Goal: Task Accomplishment & Management: Manage account settings

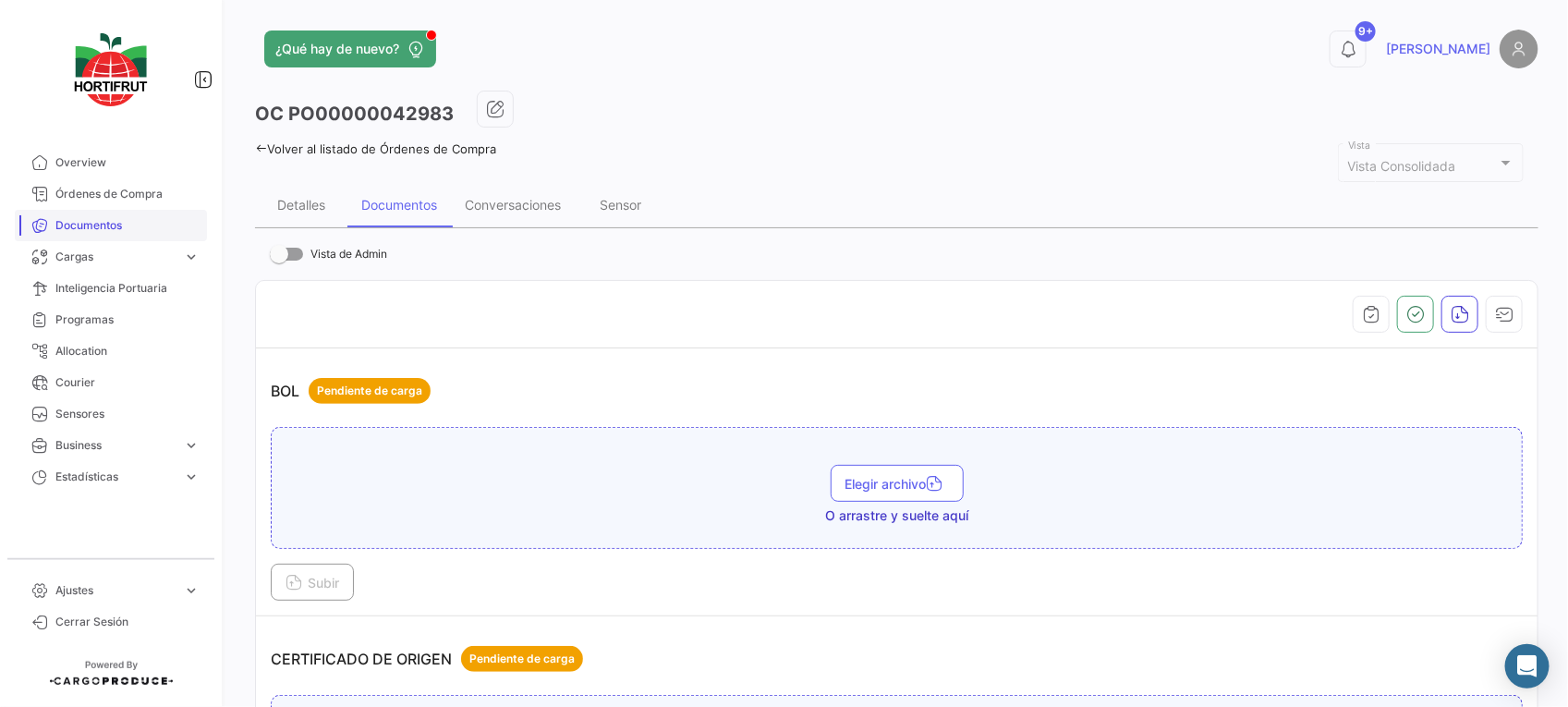
scroll to position [3570, 0]
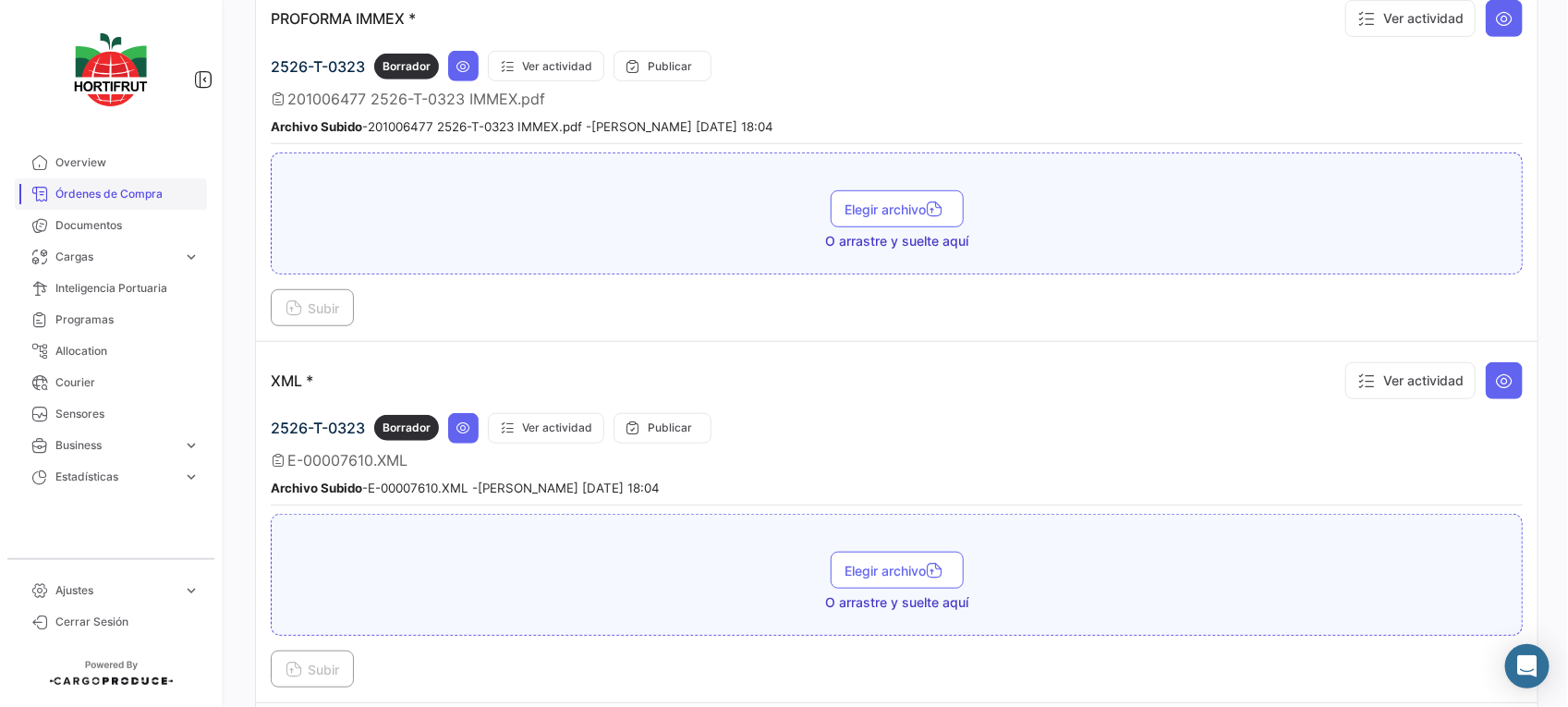
click at [140, 196] on span "Órdenes de Compra" at bounding box center [127, 193] width 144 height 17
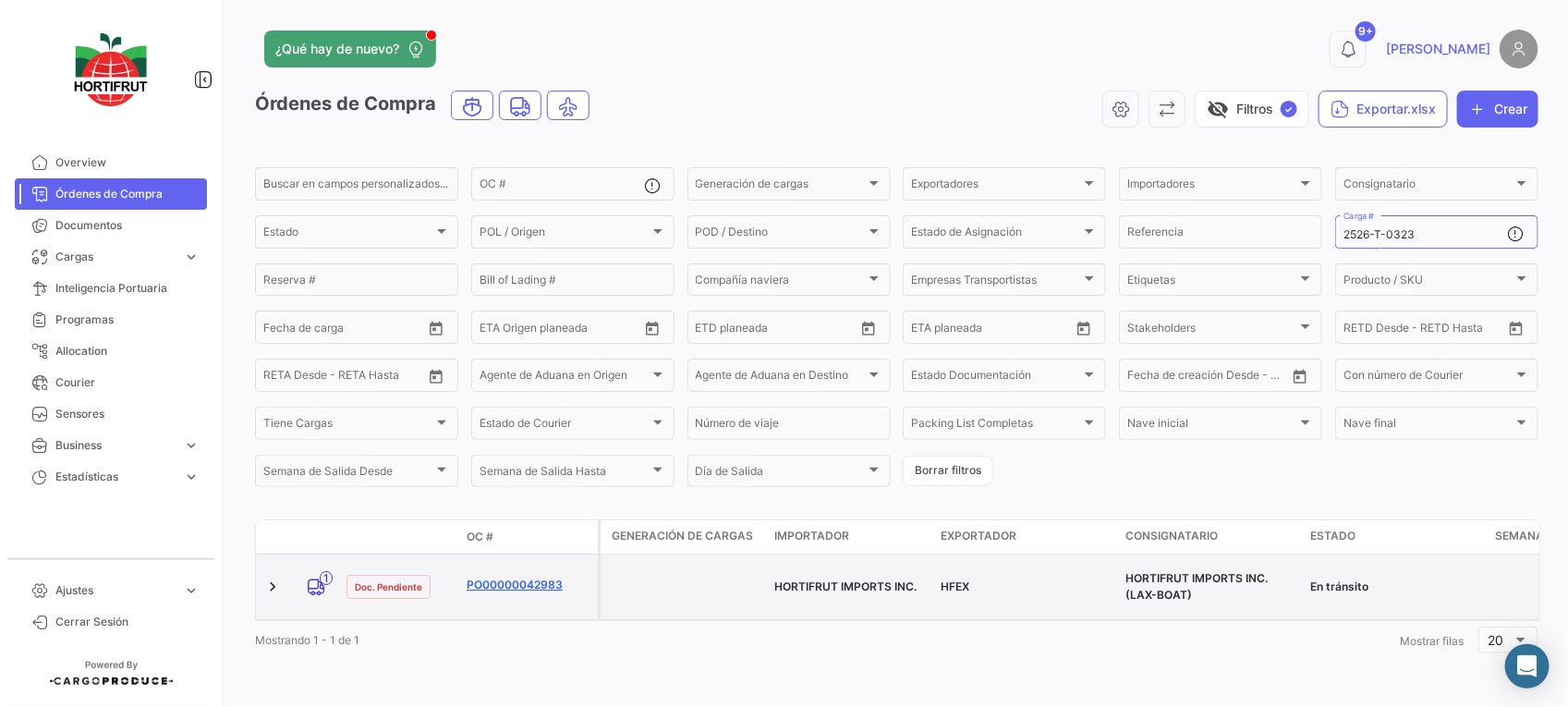
click at [543, 576] on link "PO00000042983" at bounding box center [528, 584] width 124 height 17
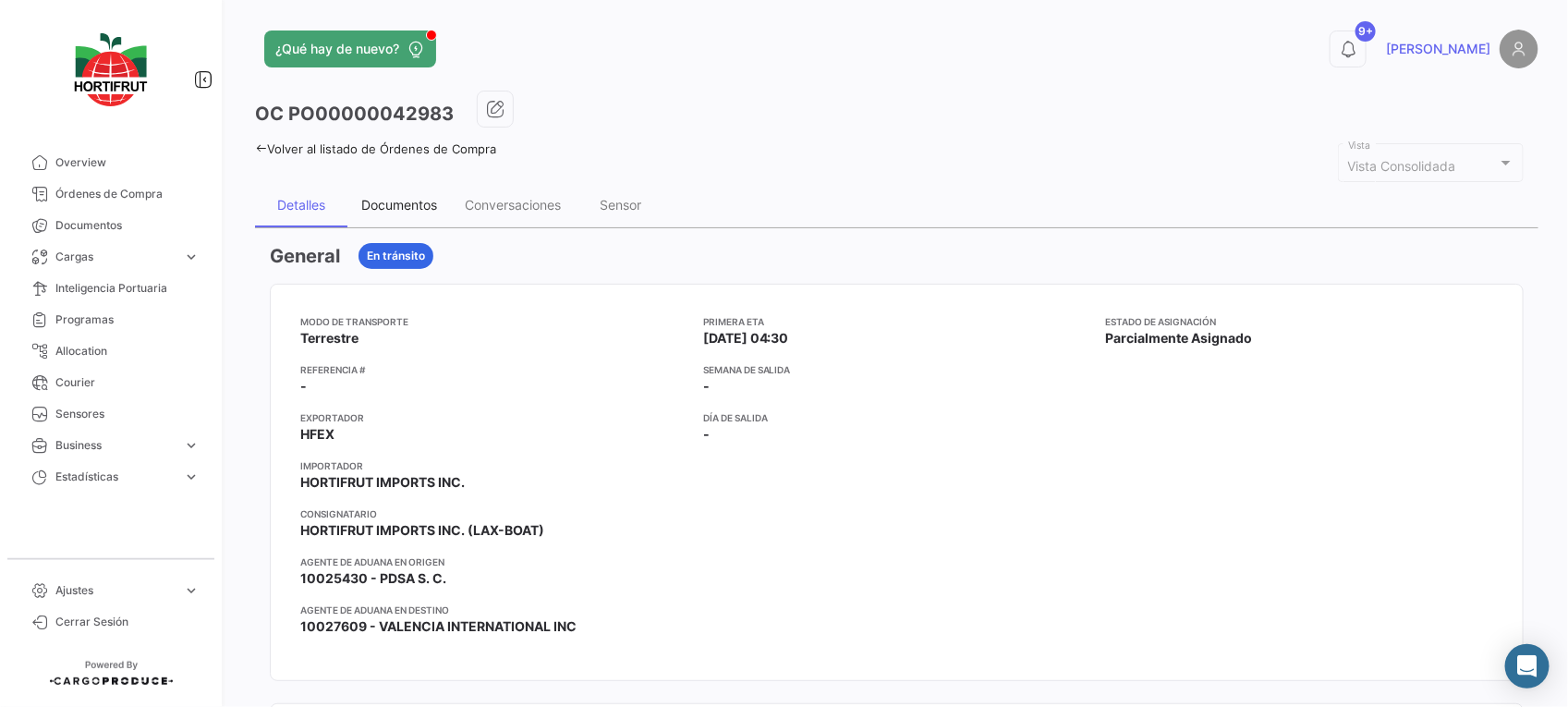
click at [430, 200] on div "Documentos" at bounding box center [399, 204] width 76 height 16
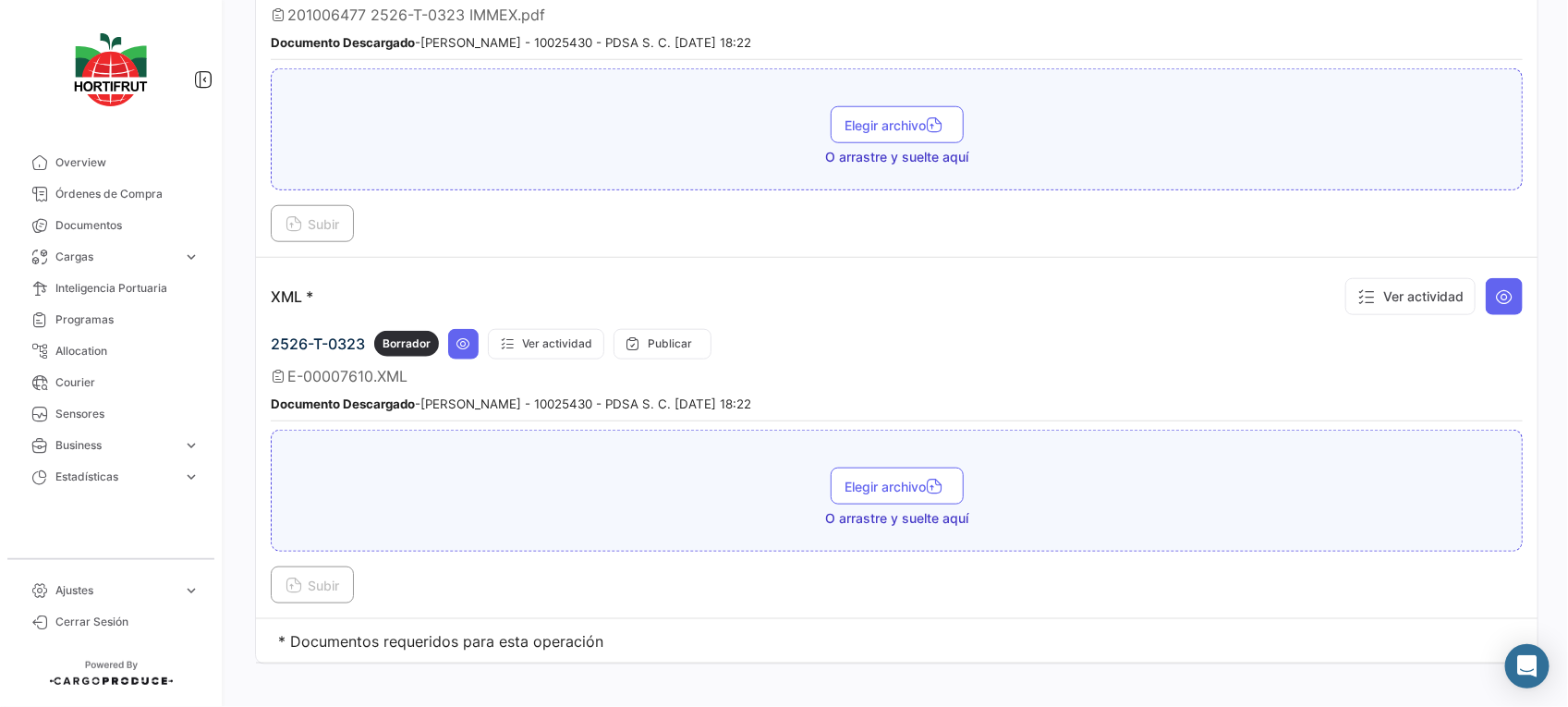
scroll to position [2876, 0]
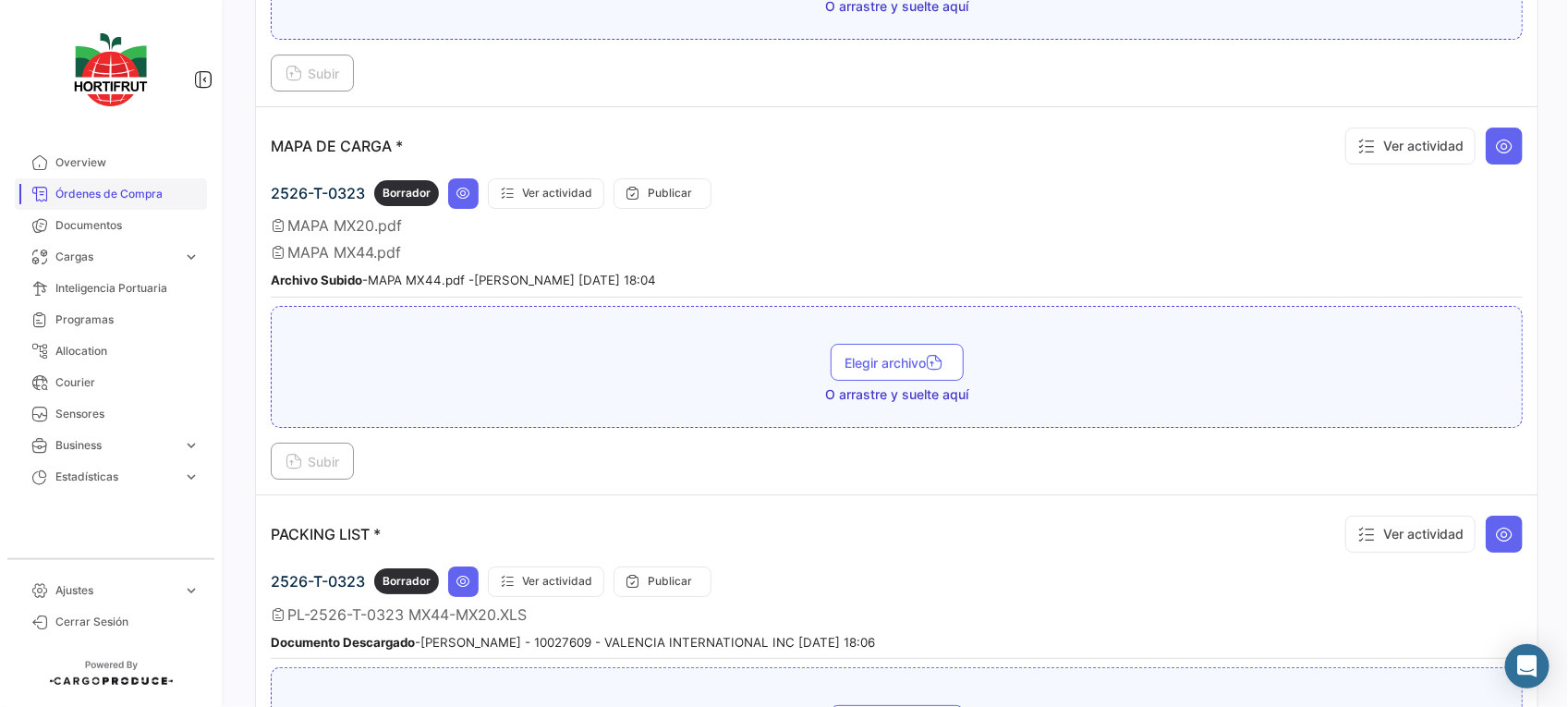
click at [146, 187] on span "Órdenes de Compra" at bounding box center [127, 193] width 144 height 17
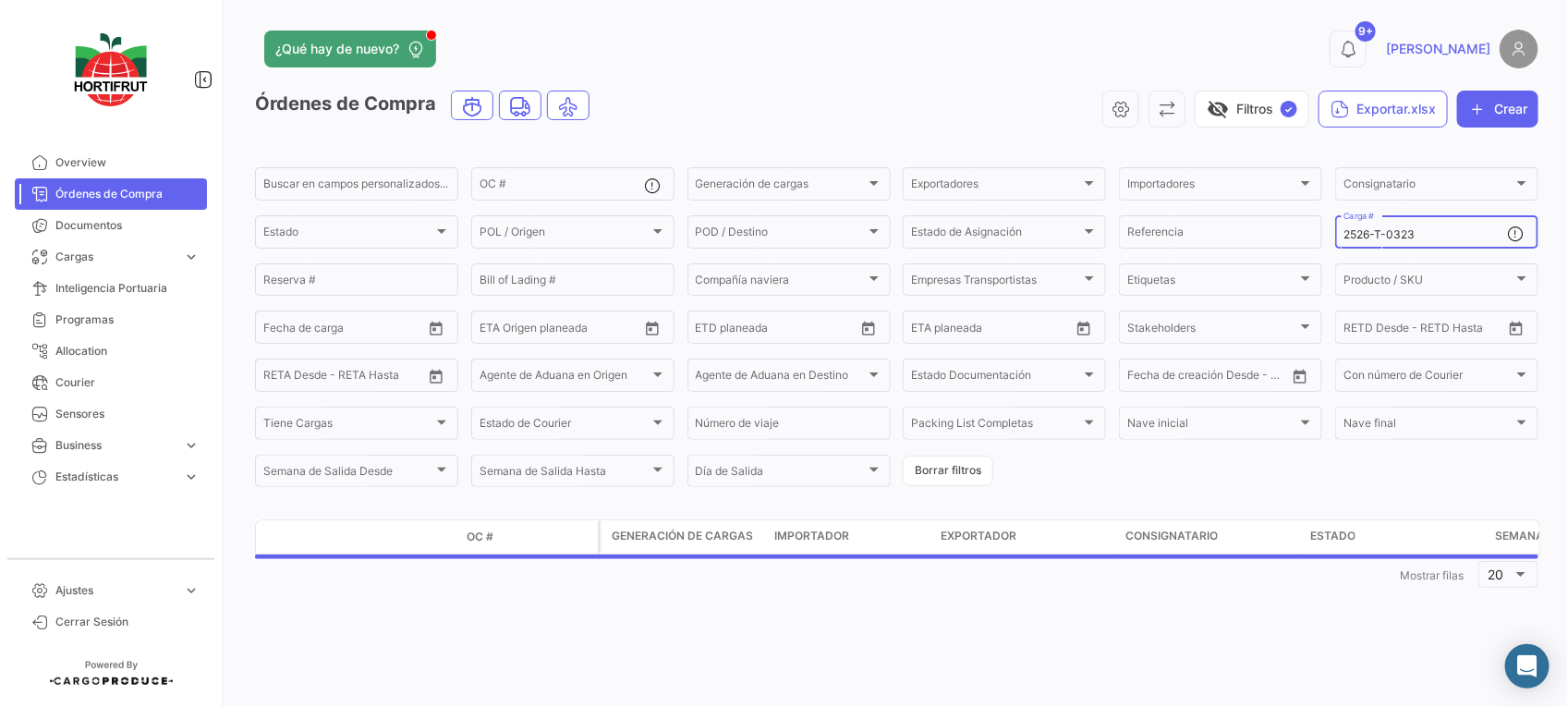
drag, startPoint x: 1456, startPoint y: 225, endPoint x: 1420, endPoint y: 234, distance: 37.1
click at [1420, 234] on div "2526-T-0323 Carga #" at bounding box center [1427, 230] width 165 height 36
click at [1416, 236] on input "2526-T-0323" at bounding box center [1427, 234] width 165 height 13
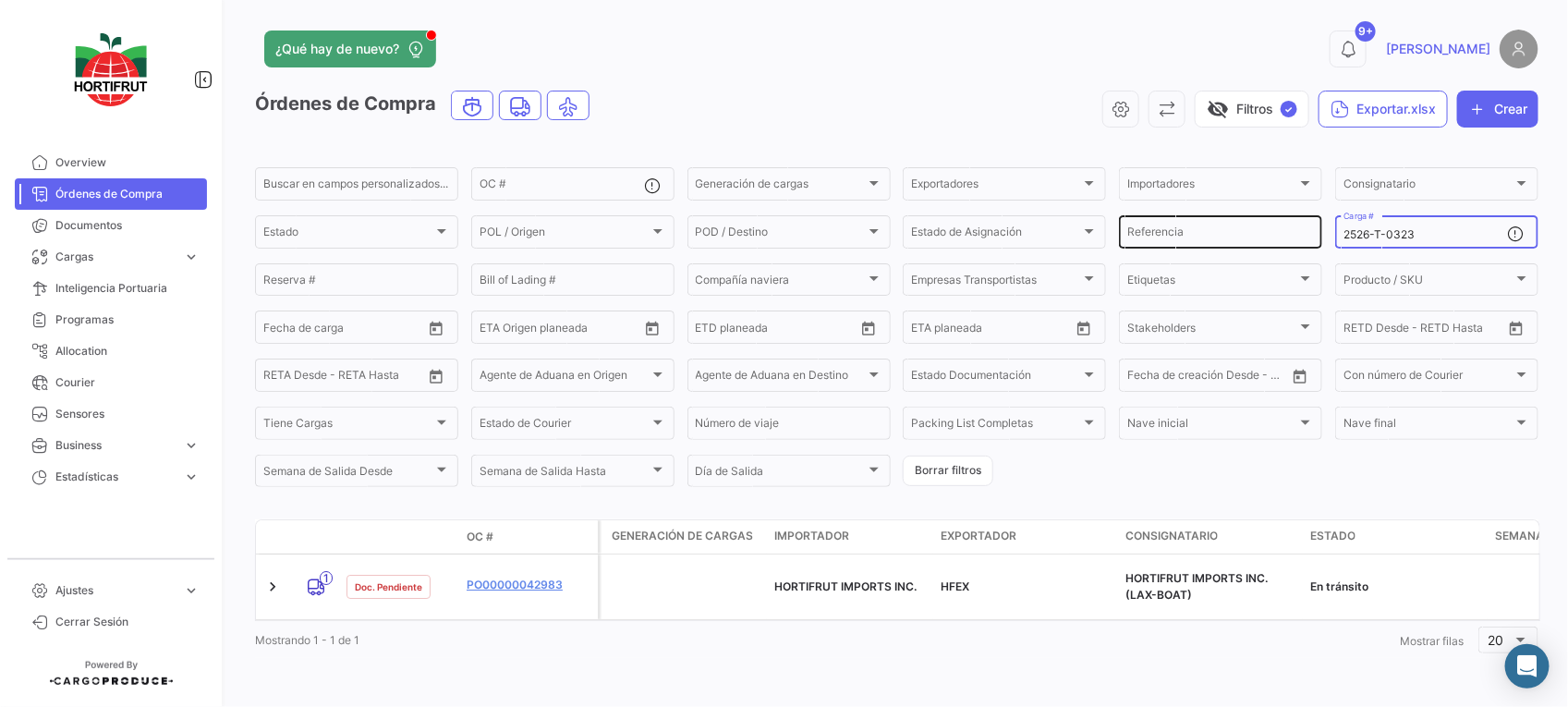
drag, startPoint x: 1419, startPoint y: 234, endPoint x: 1282, endPoint y: 233, distance: 137.0
click at [0, 0] on div "Buscar en campos personalizados... OC # Generación de cargas Generación de carg…" at bounding box center [0, 0] width 0 height 0
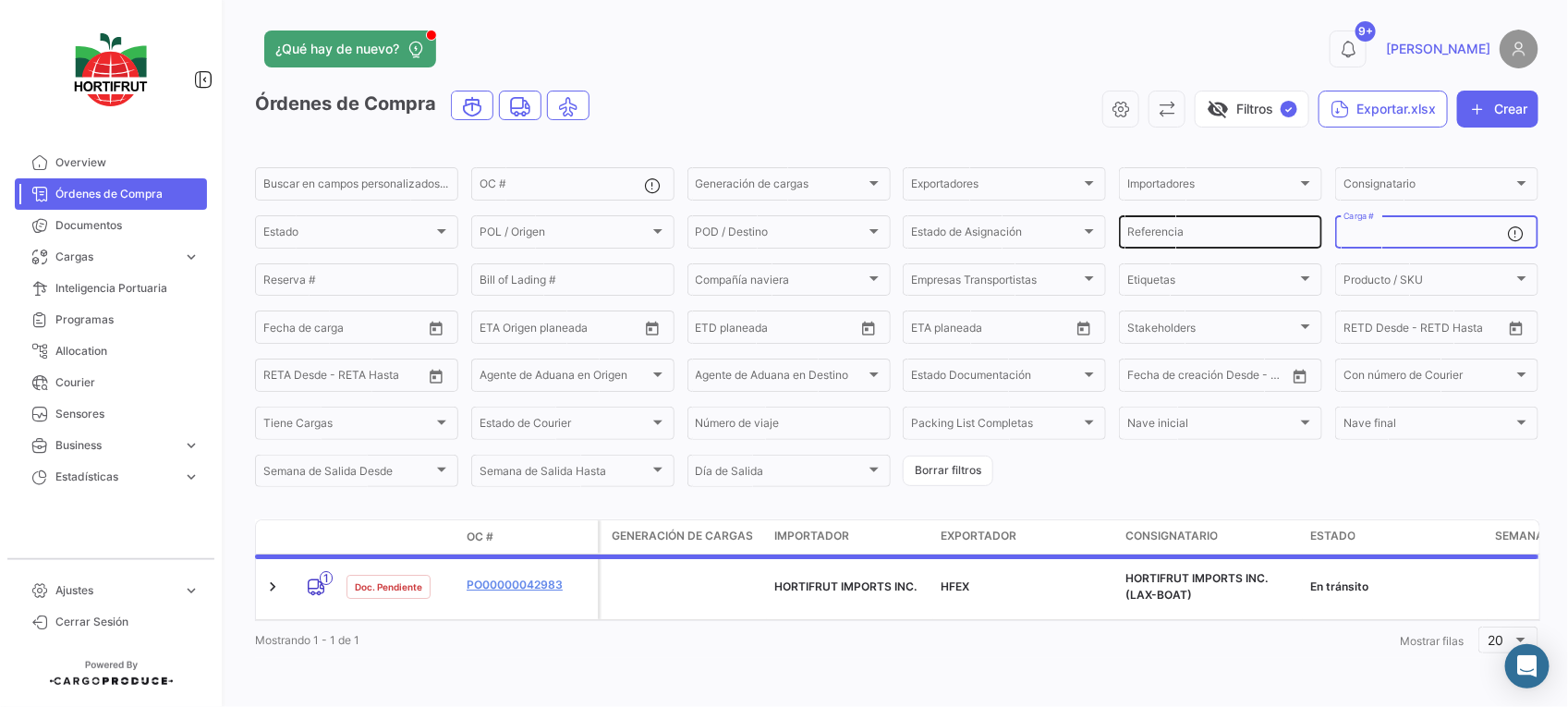
paste input "2526-T-0335"
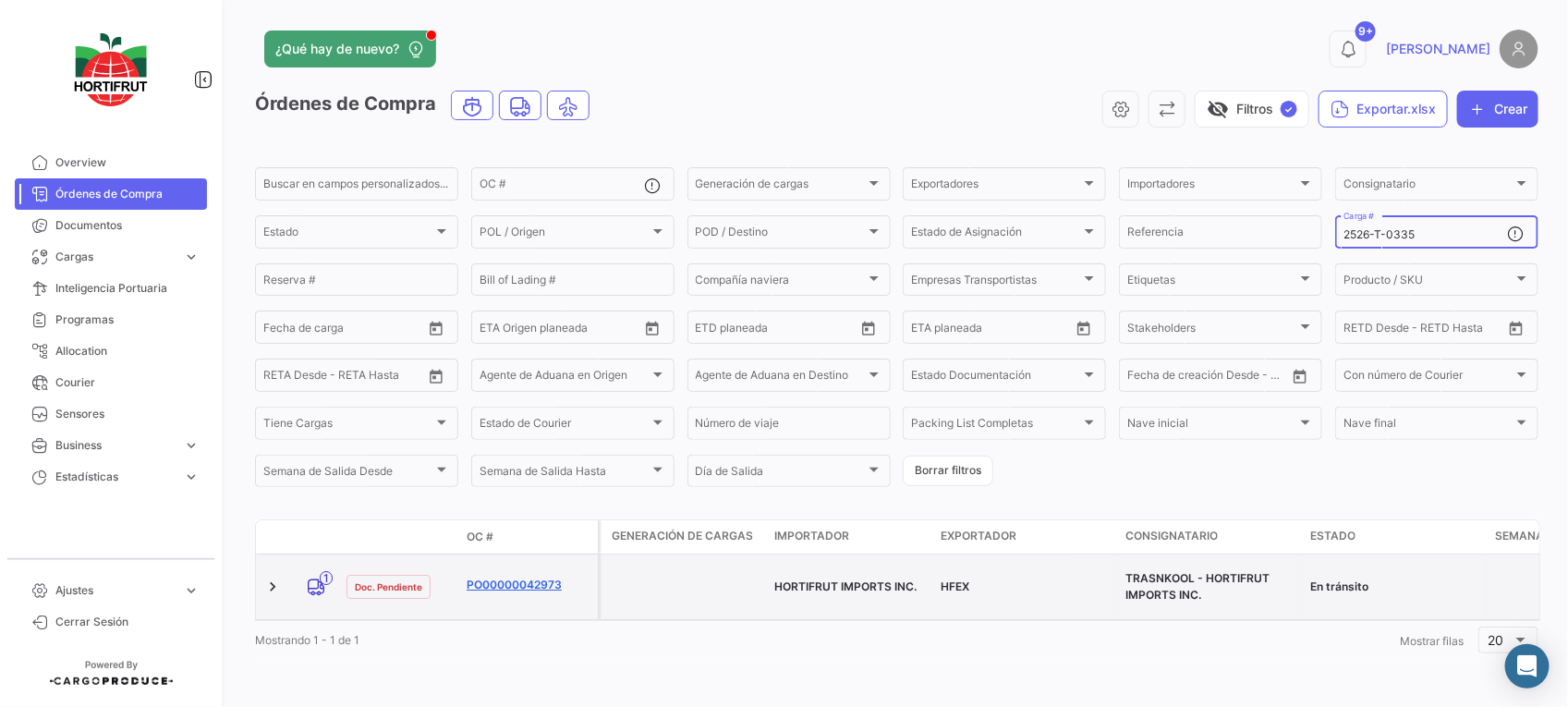
type input "2526-T-0335"
click at [526, 578] on link "PO00000042973" at bounding box center [528, 584] width 124 height 17
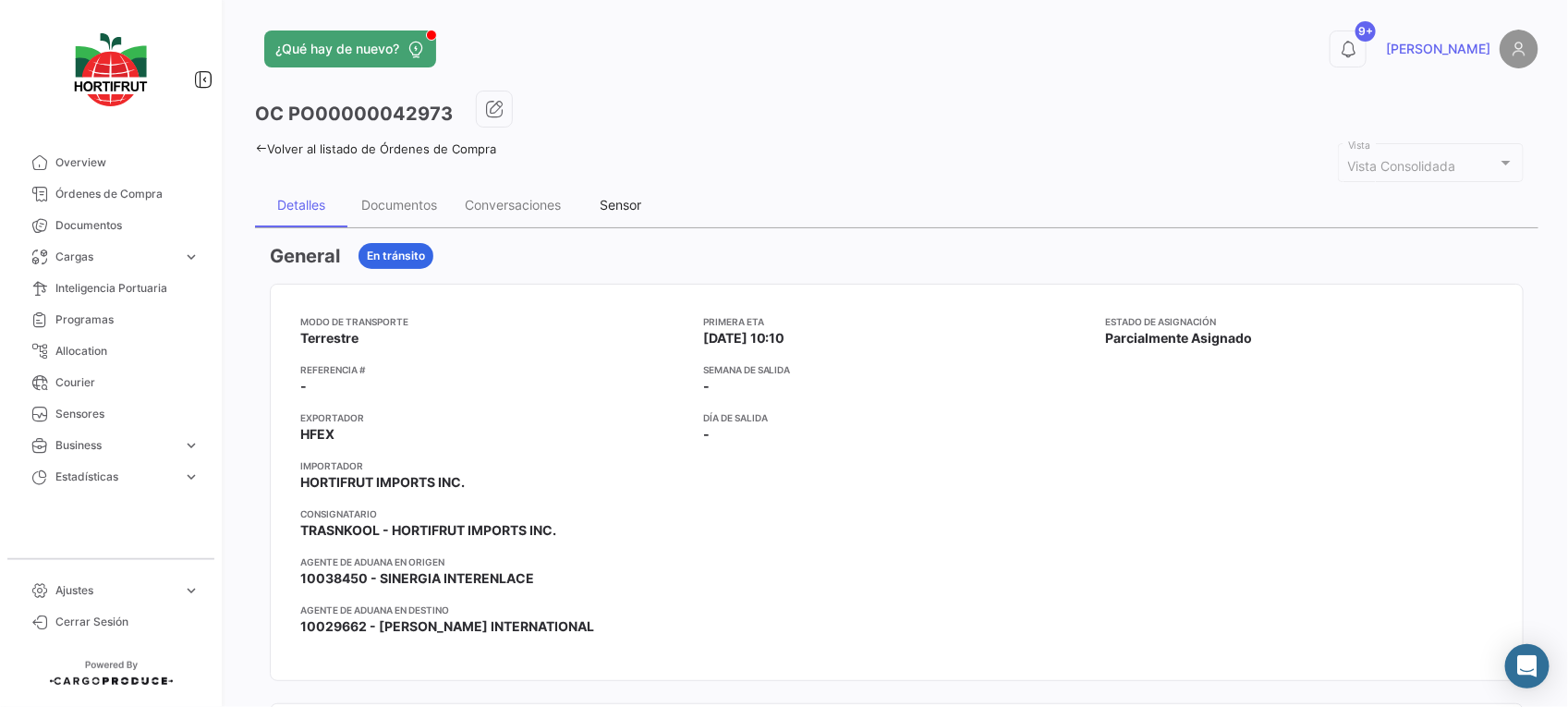
click at [588, 195] on div "Sensor" at bounding box center [621, 204] width 92 height 44
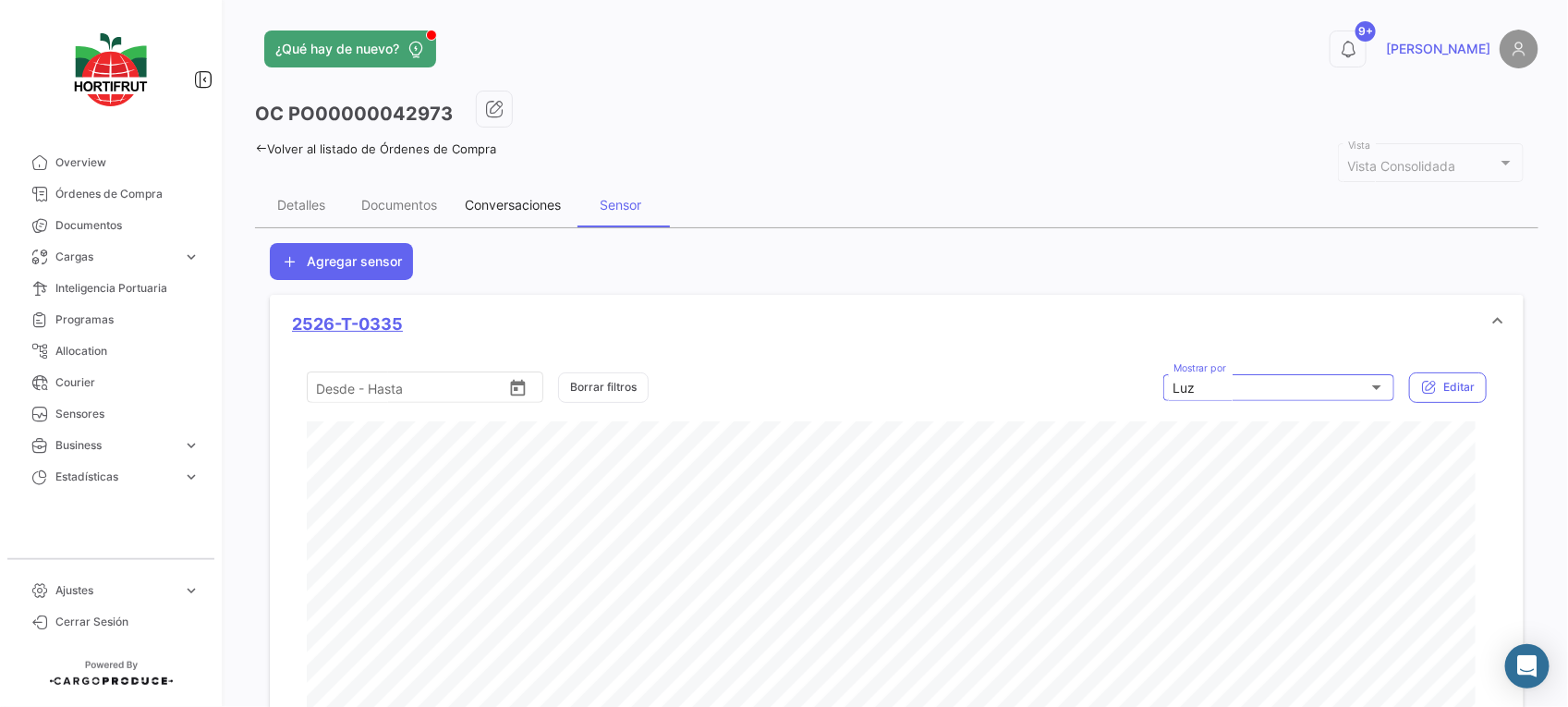
click at [524, 213] on div "Conversaciones" at bounding box center [513, 204] width 124 height 44
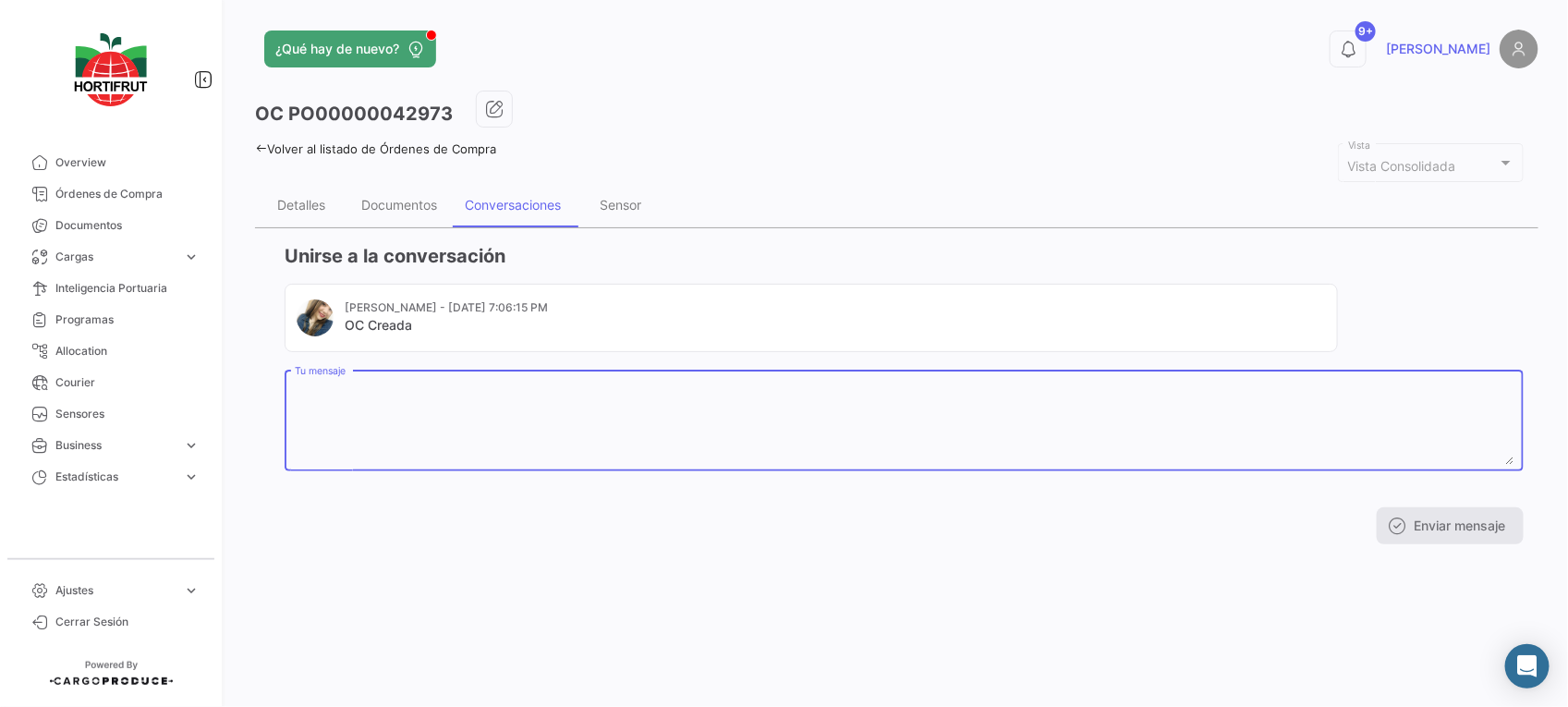
click at [715, 422] on textarea "Tu mensaje" at bounding box center [904, 424] width 1219 height 82
paste textarea "20250208"
paste textarea "C001984"
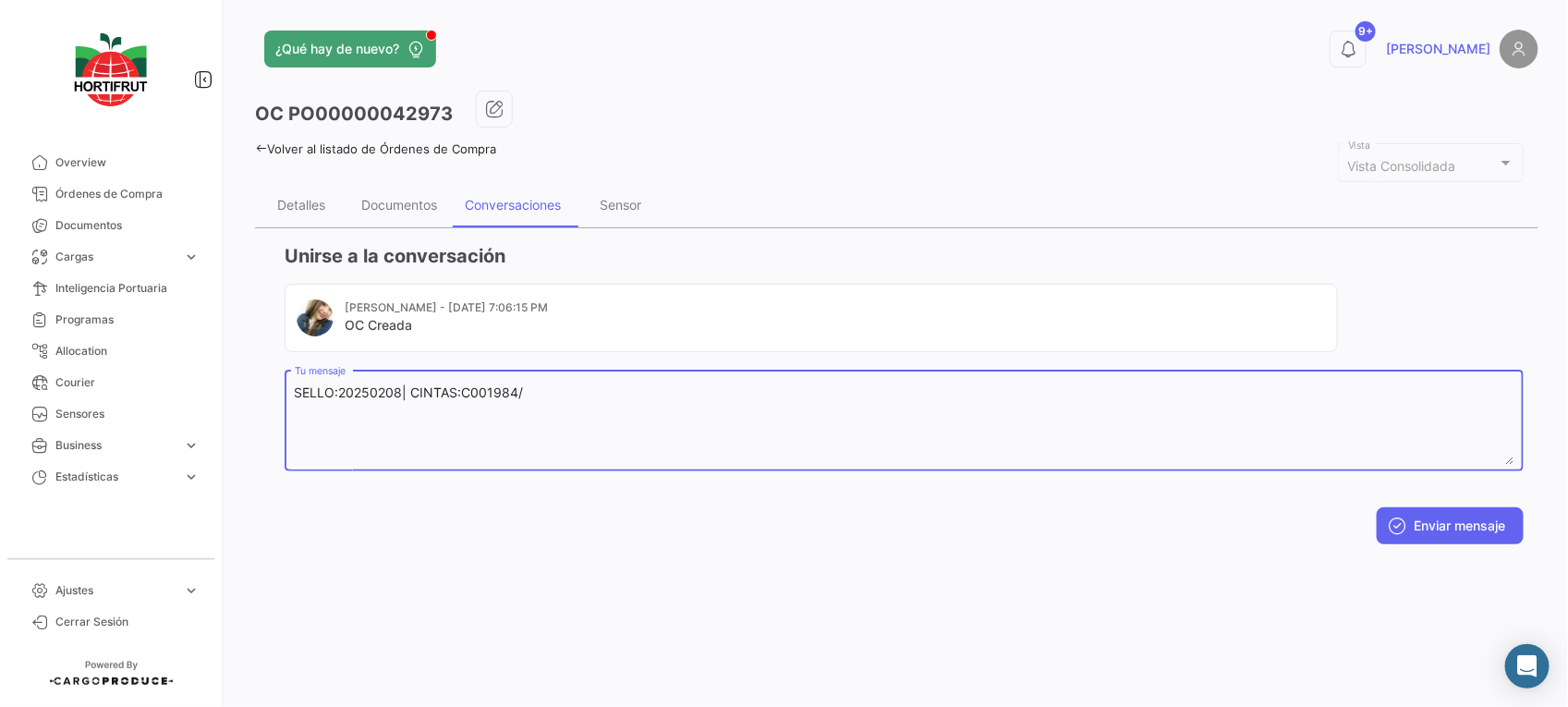
paste textarea "C001984"
type textarea "SELLO:20250208| CINTAS:C001984/C001985"
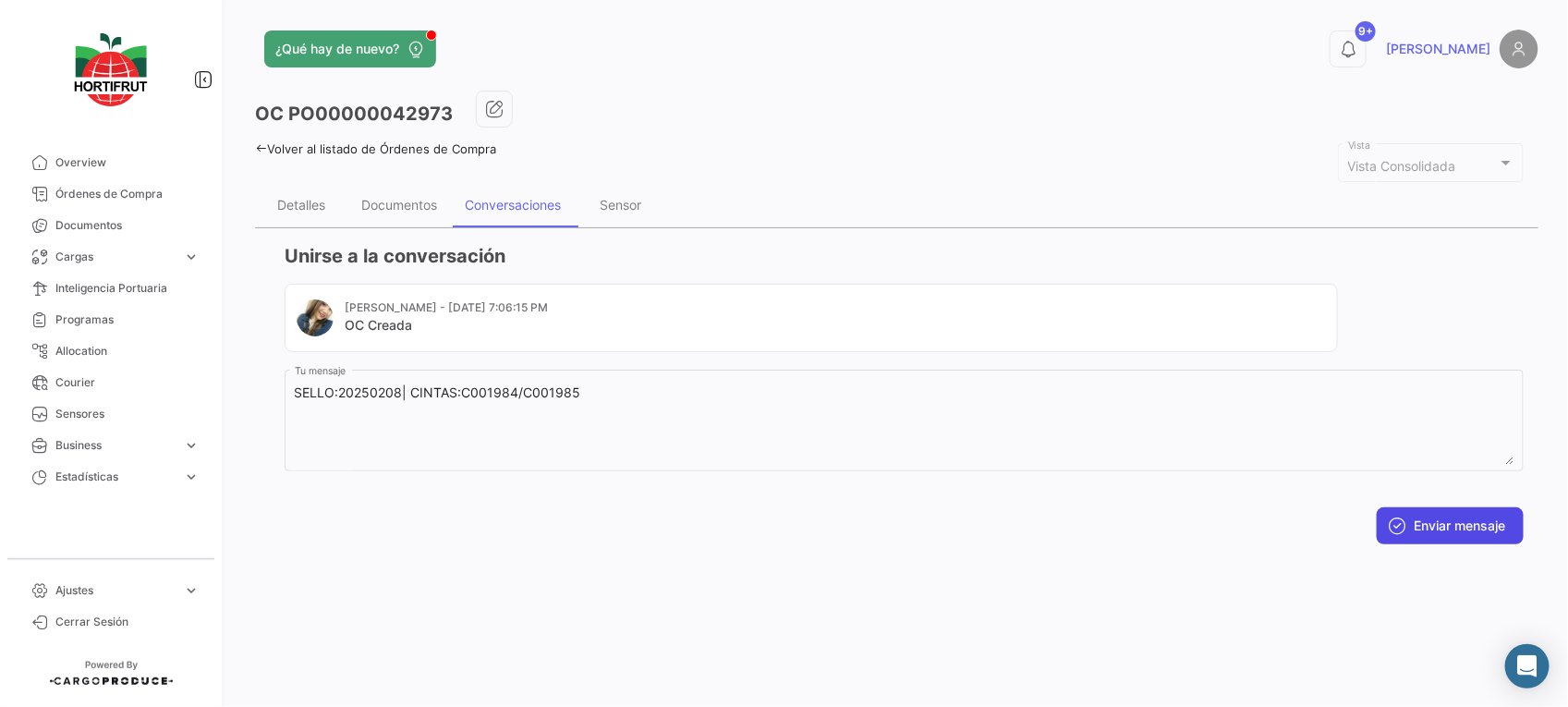
click at [1477, 516] on button "Enviar mensaje" at bounding box center [1450, 526] width 147 height 37
click at [428, 201] on div "Documentos" at bounding box center [399, 204] width 76 height 16
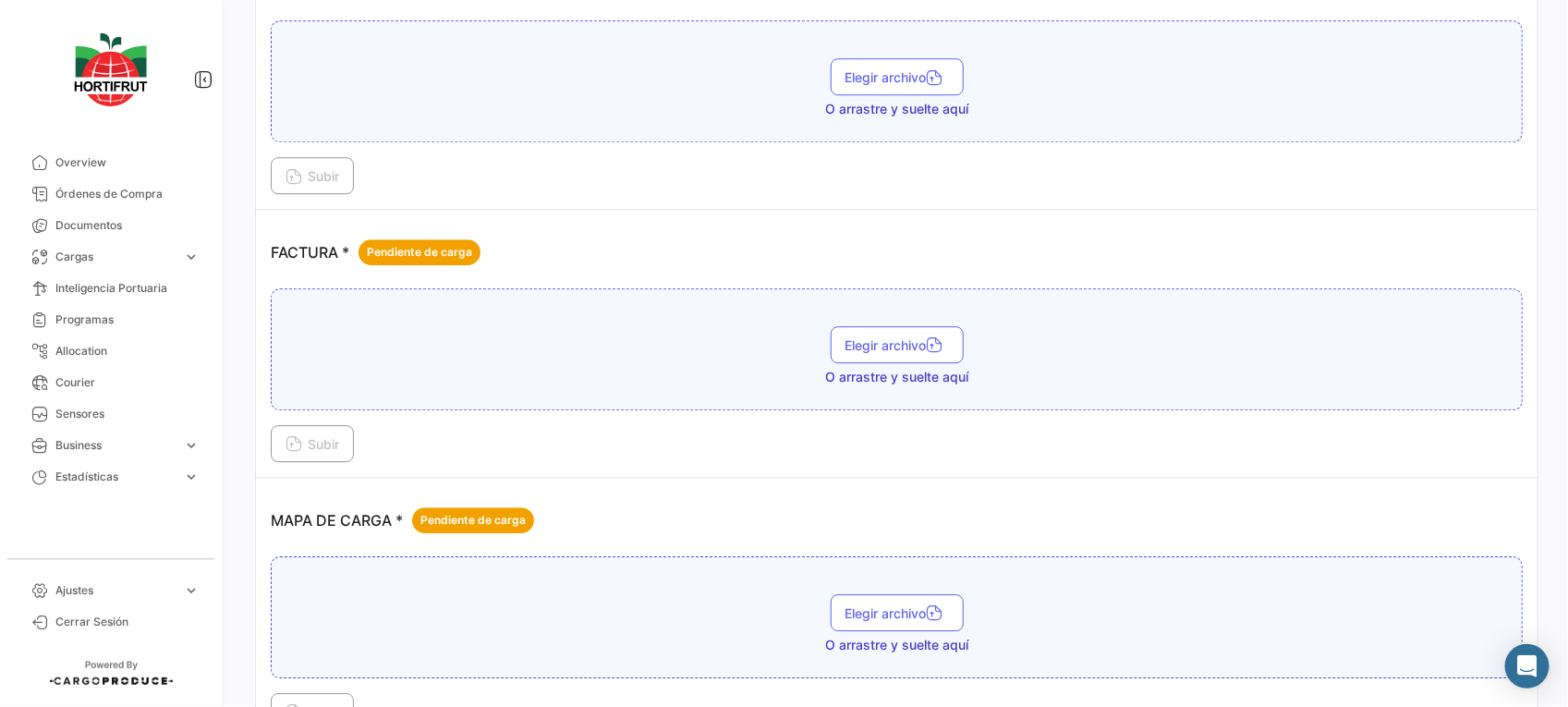
scroll to position [2469, 0]
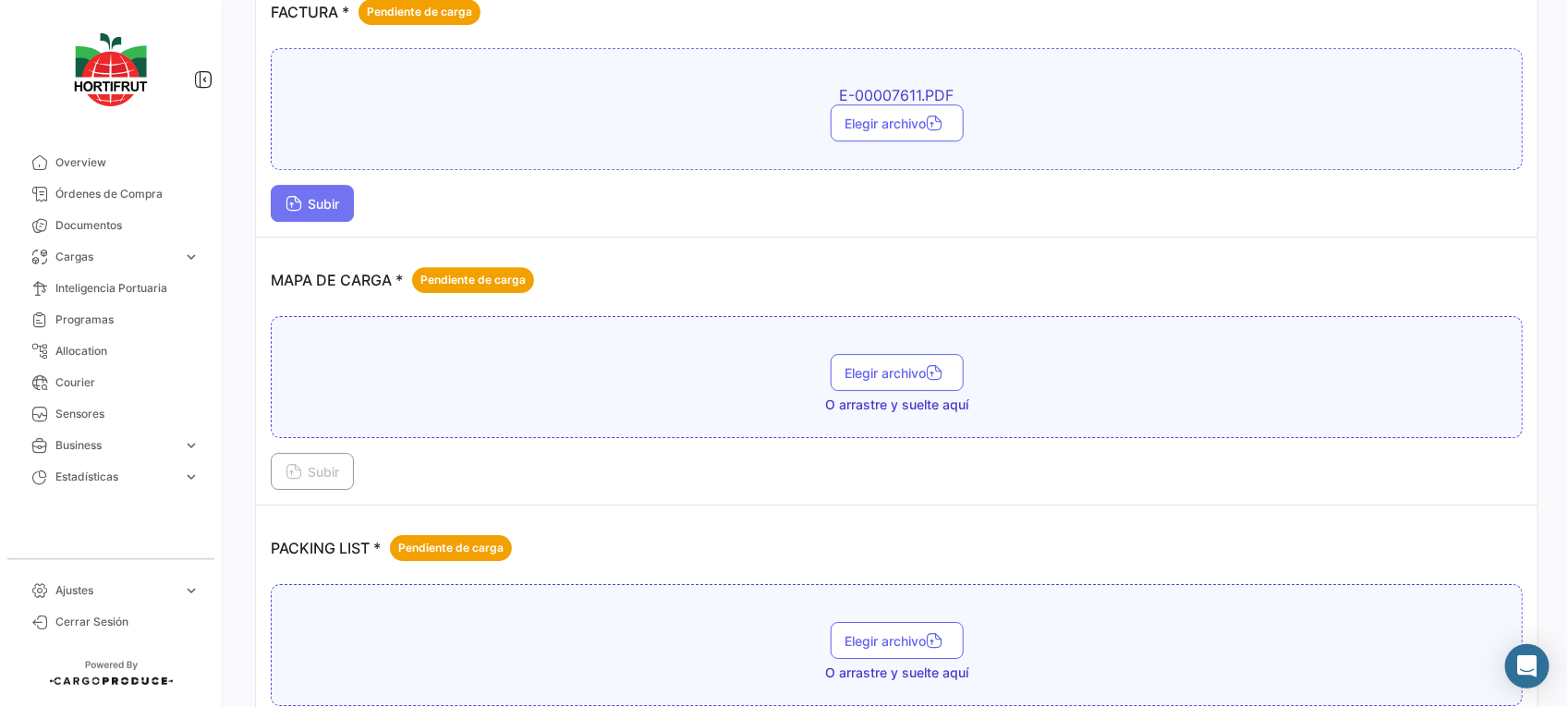
click at [301, 212] on span "Subir" at bounding box center [312, 204] width 54 height 16
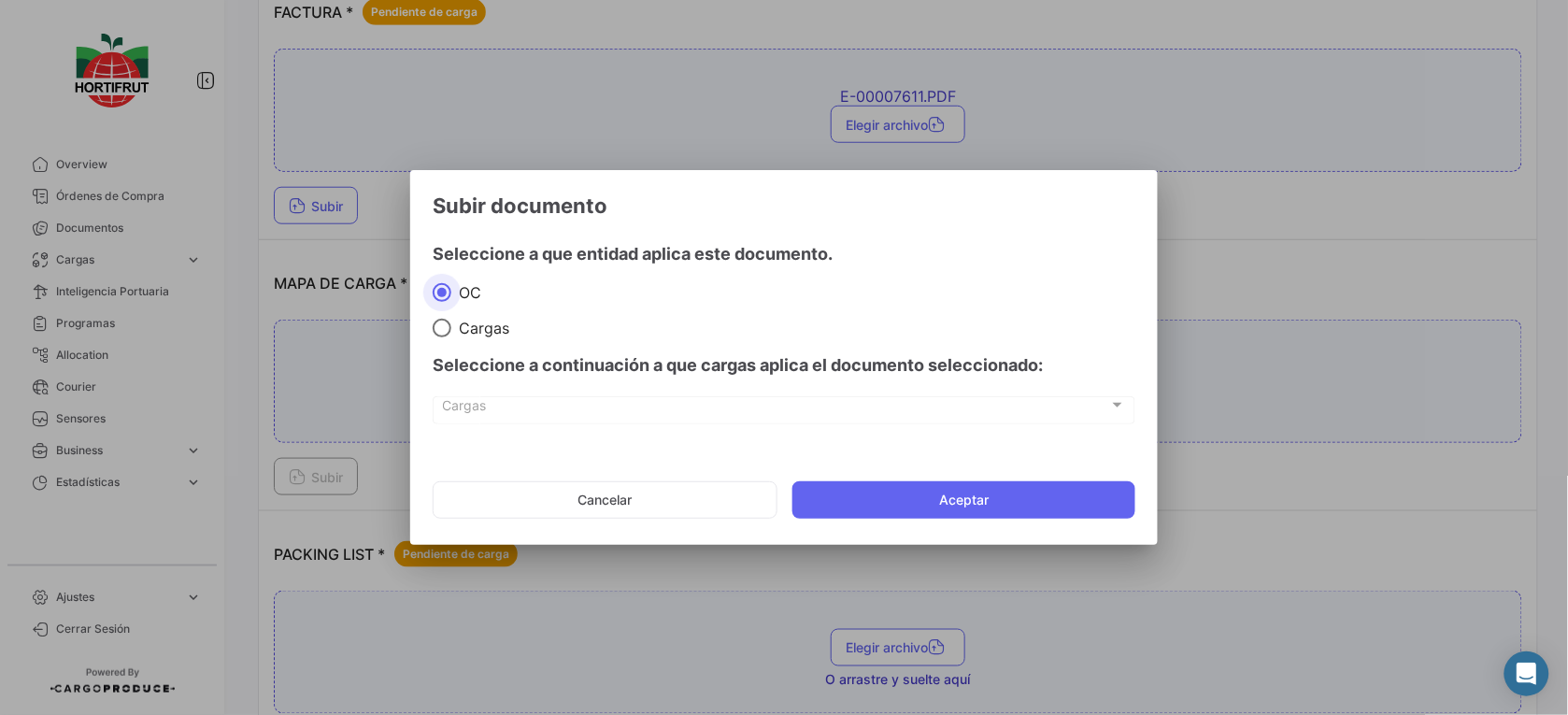
click at [428, 323] on mat-dialog-content "Seleccione a que entidad aplica este documento. OC Cargas Seleccione a continua…" at bounding box center [784, 337] width 748 height 220
click at [450, 333] on span at bounding box center [442, 328] width 19 height 19
click at [450, 333] on input "Cargas" at bounding box center [442, 328] width 19 height 19
radio input "true"
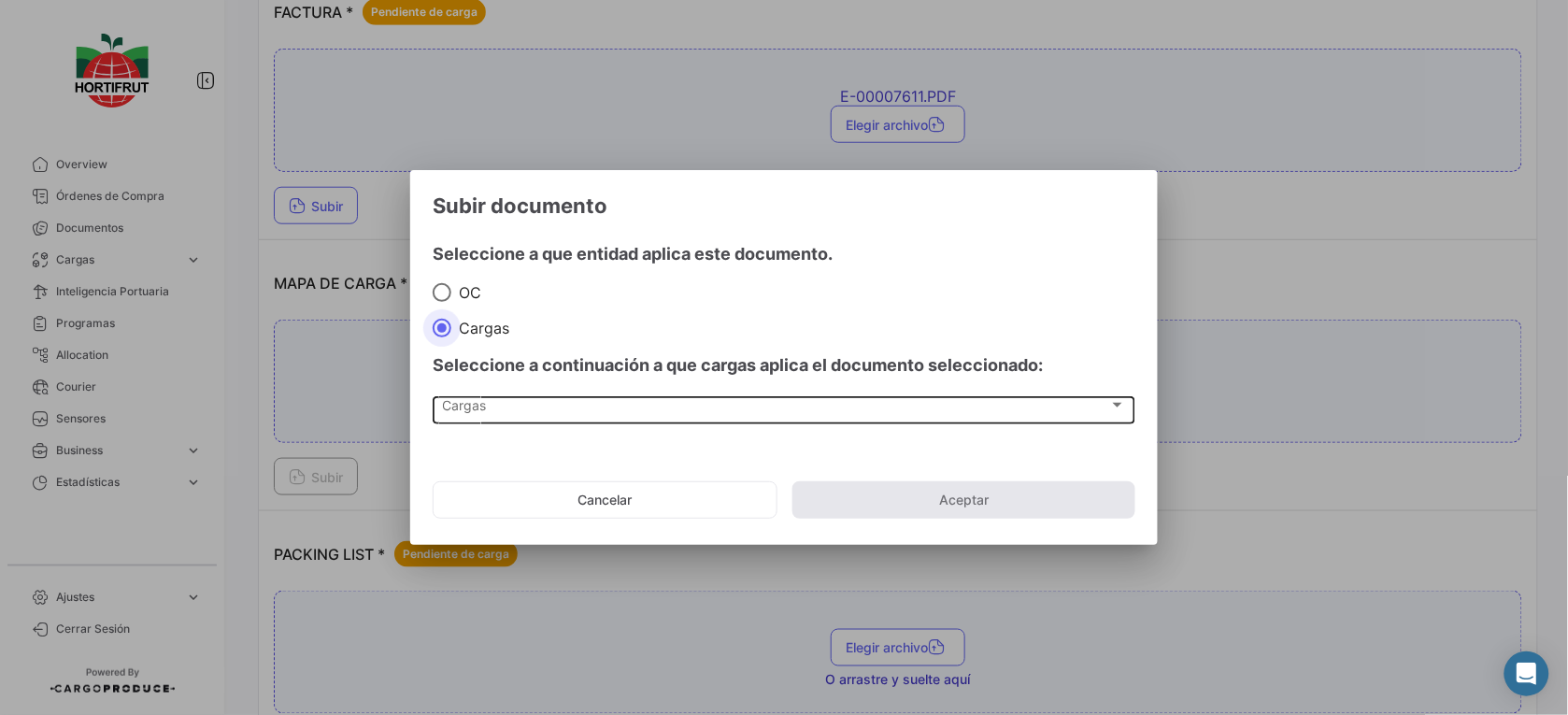
click at [521, 408] on div "Cargas" at bounding box center [776, 409] width 666 height 16
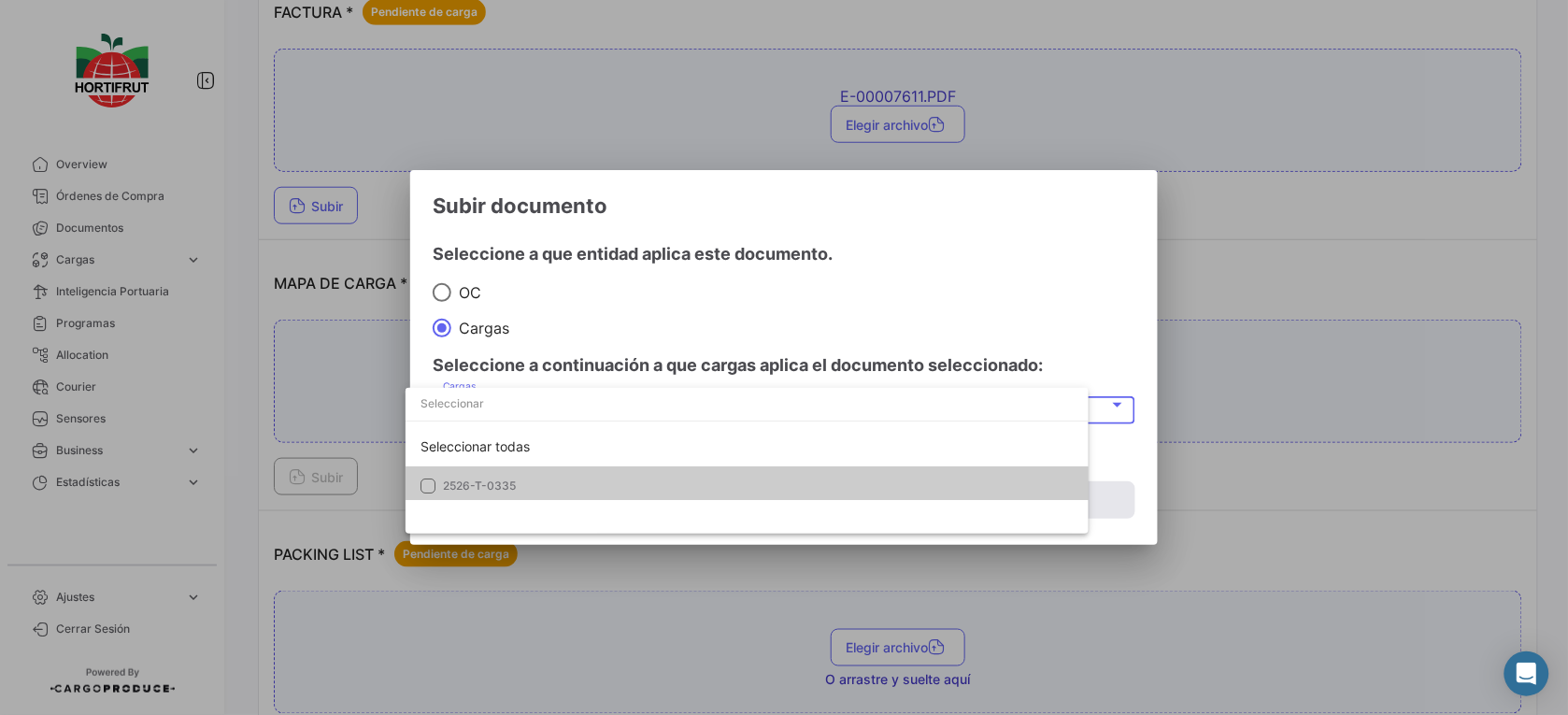
click at [581, 480] on span "2526-T-0335" at bounding box center [574, 486] width 262 height 17
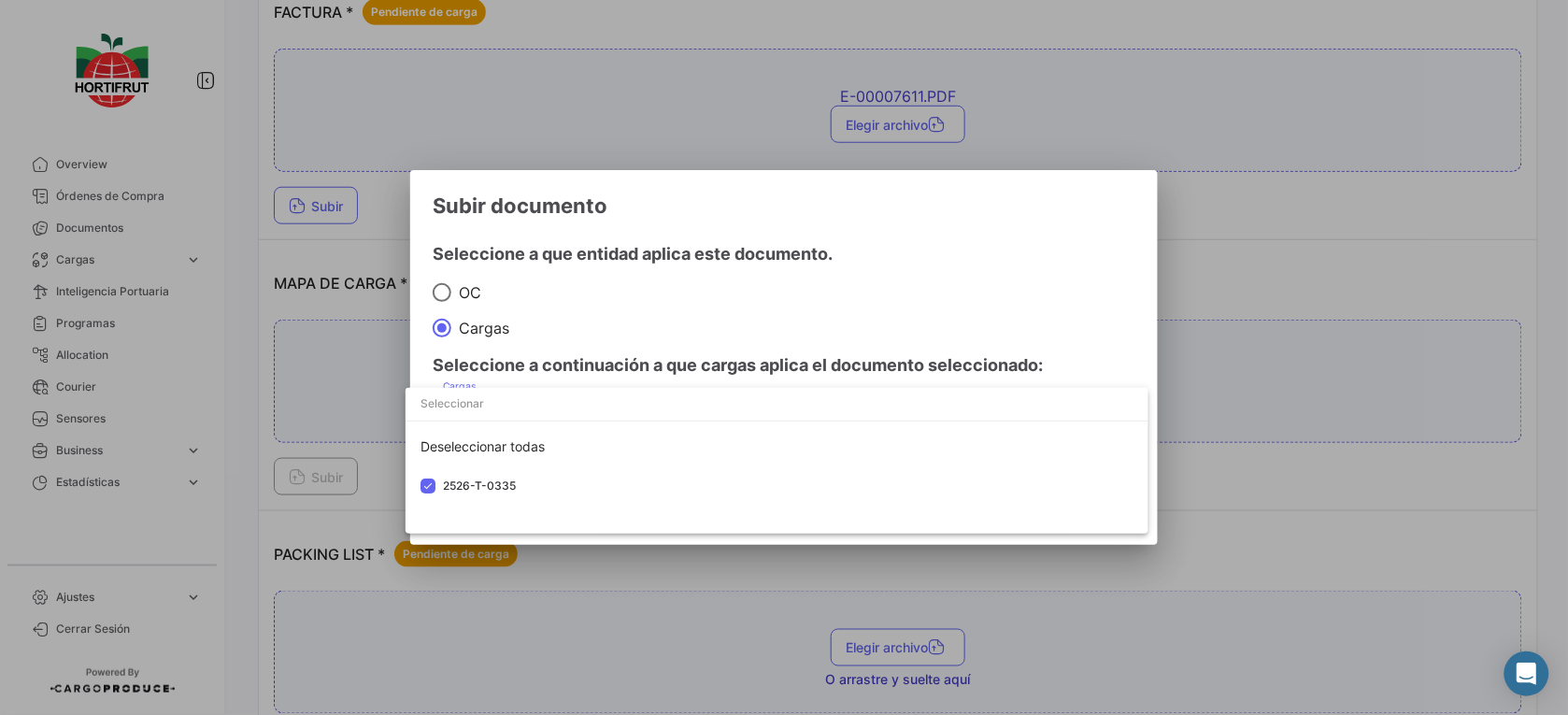
click at [792, 371] on div at bounding box center [784, 358] width 1568 height 715
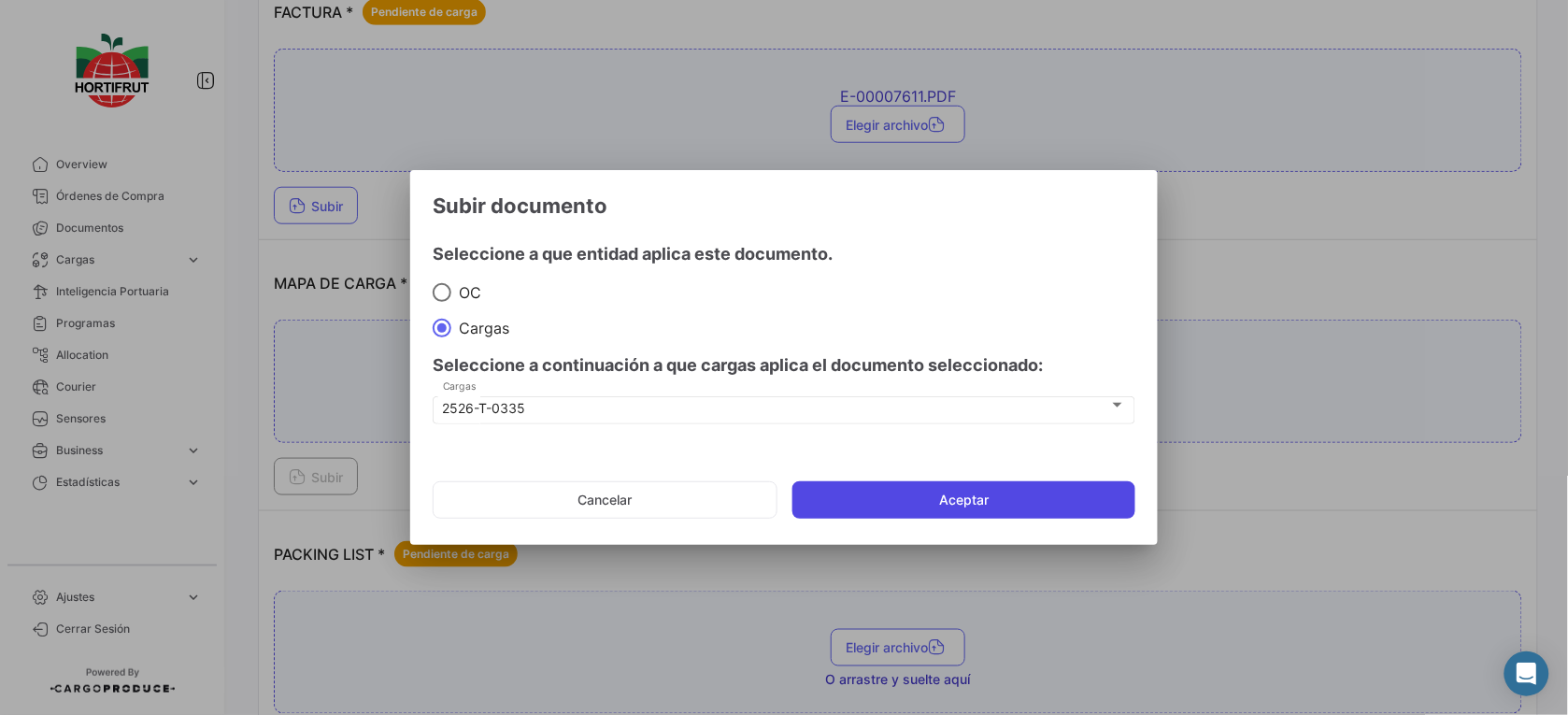
click at [944, 486] on button "Aceptar" at bounding box center [963, 500] width 343 height 38
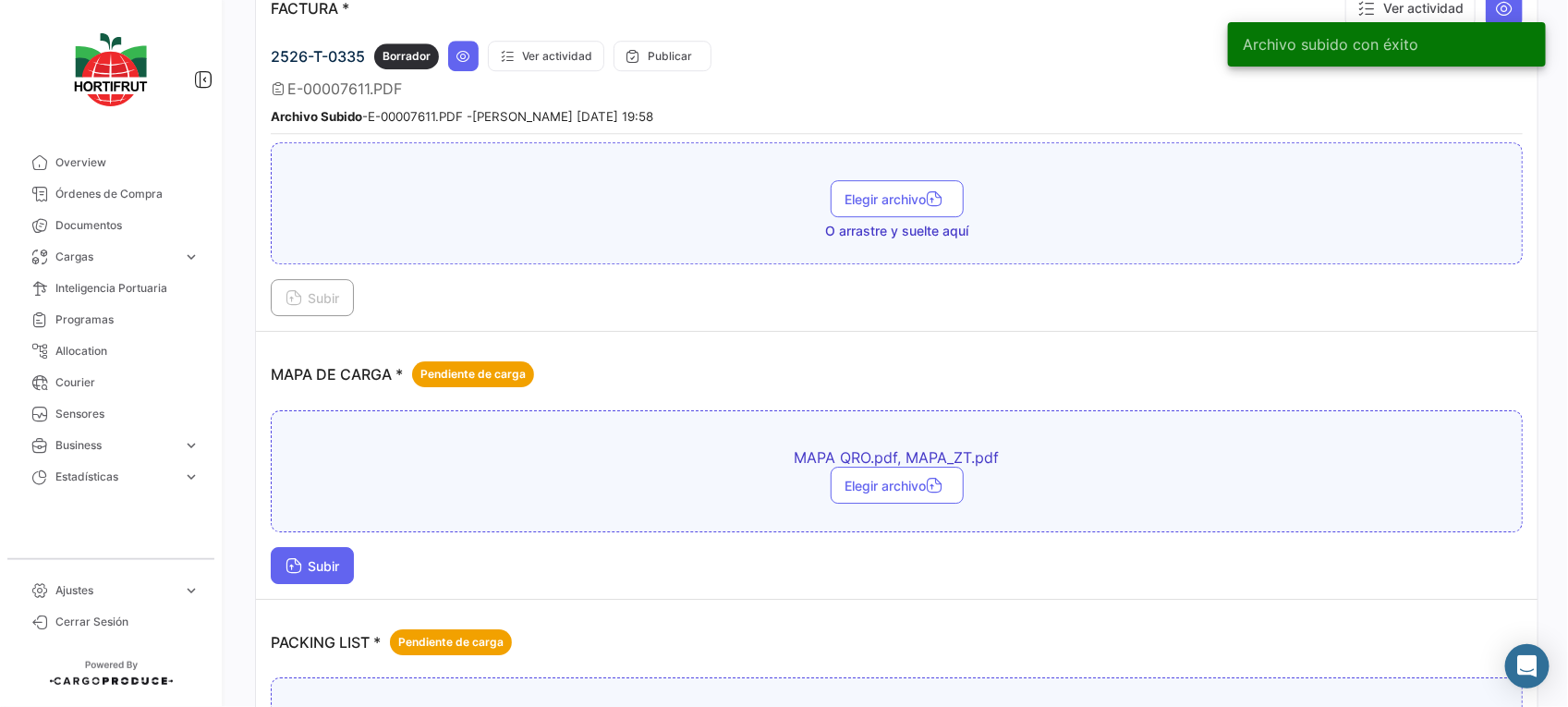
click at [305, 556] on button "Subir" at bounding box center [312, 566] width 83 height 37
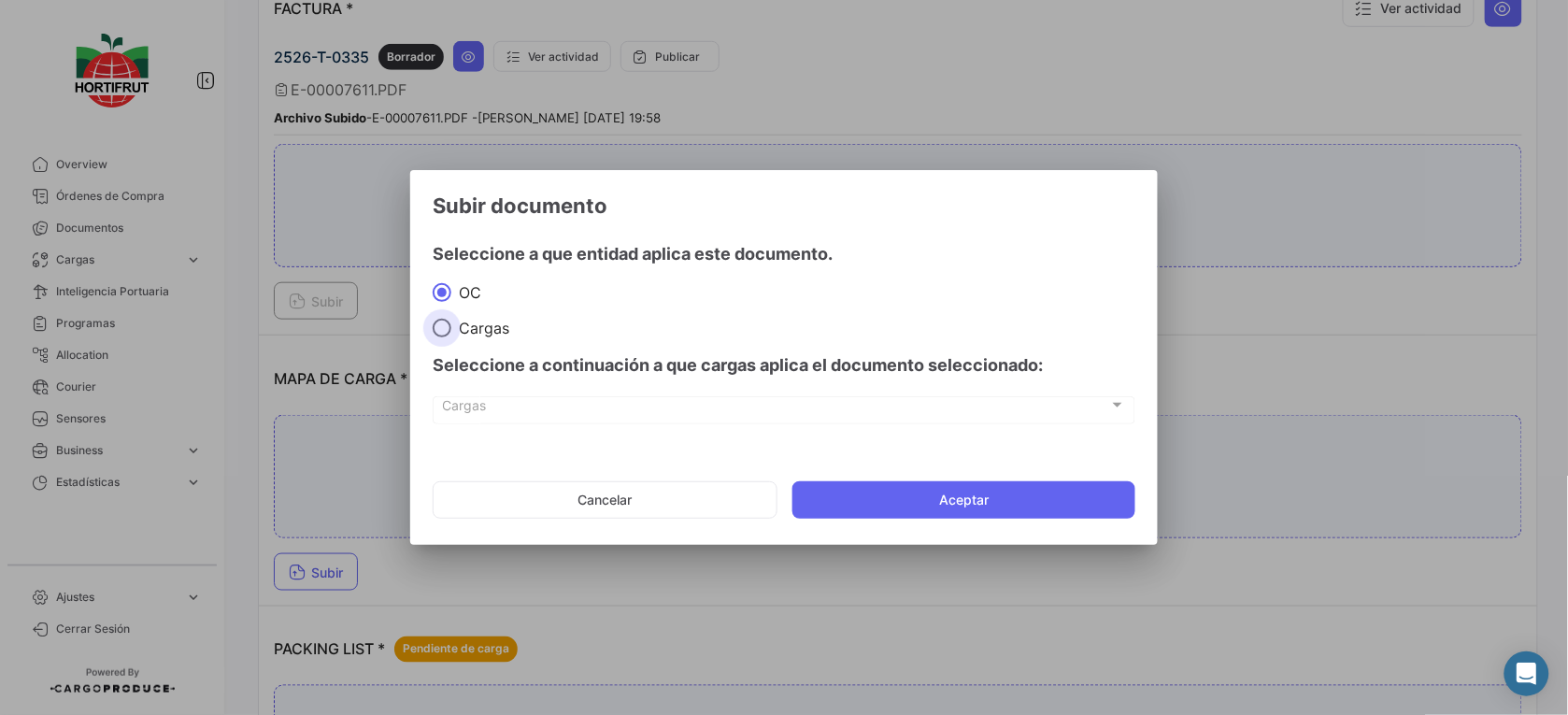
click at [444, 333] on span at bounding box center [442, 328] width 19 height 19
click at [444, 333] on input "Cargas" at bounding box center [442, 328] width 19 height 19
radio input "true"
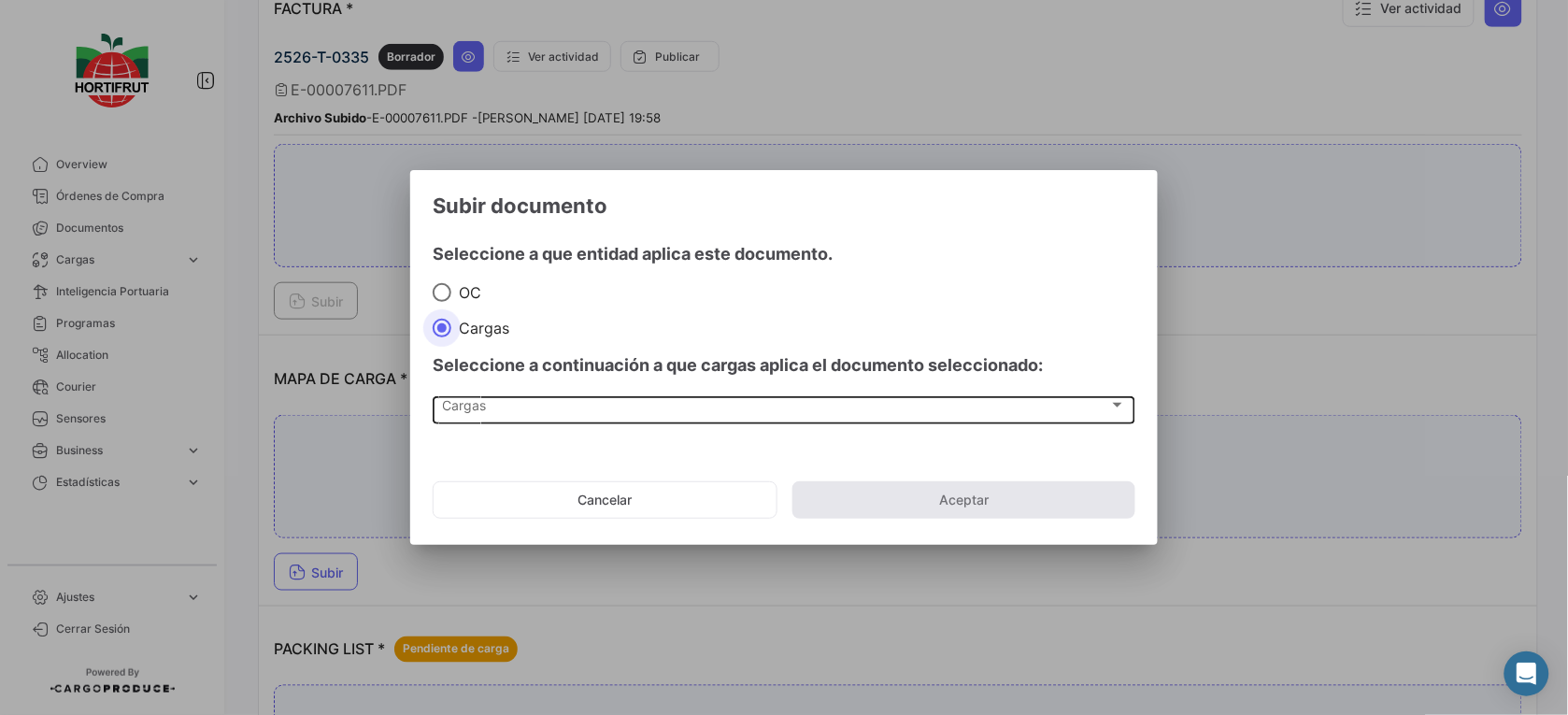
click at [492, 408] on div "Cargas" at bounding box center [776, 409] width 666 height 16
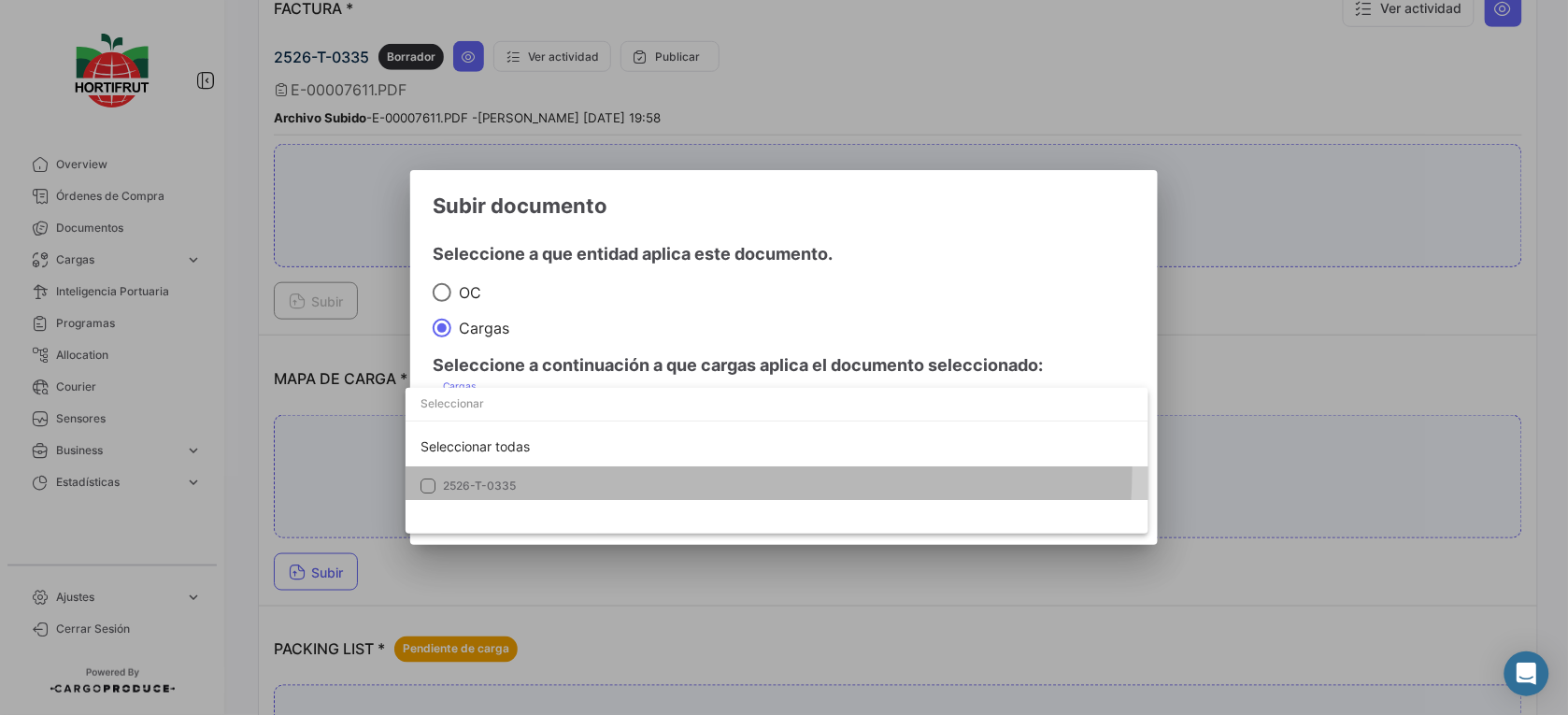
click at [538, 468] on mat-option "2526-T-0335" at bounding box center [777, 487] width 743 height 40
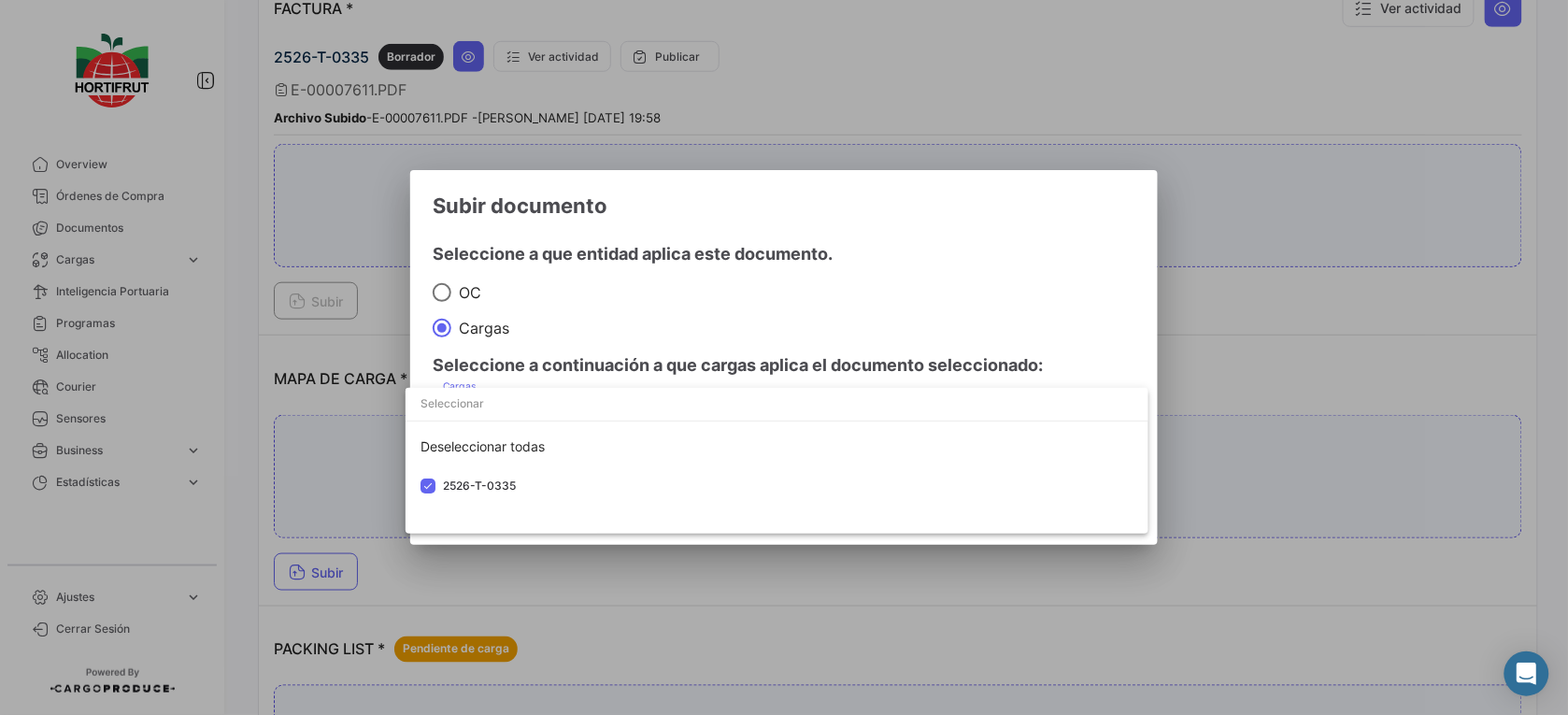
click at [696, 381] on div at bounding box center [784, 358] width 1568 height 715
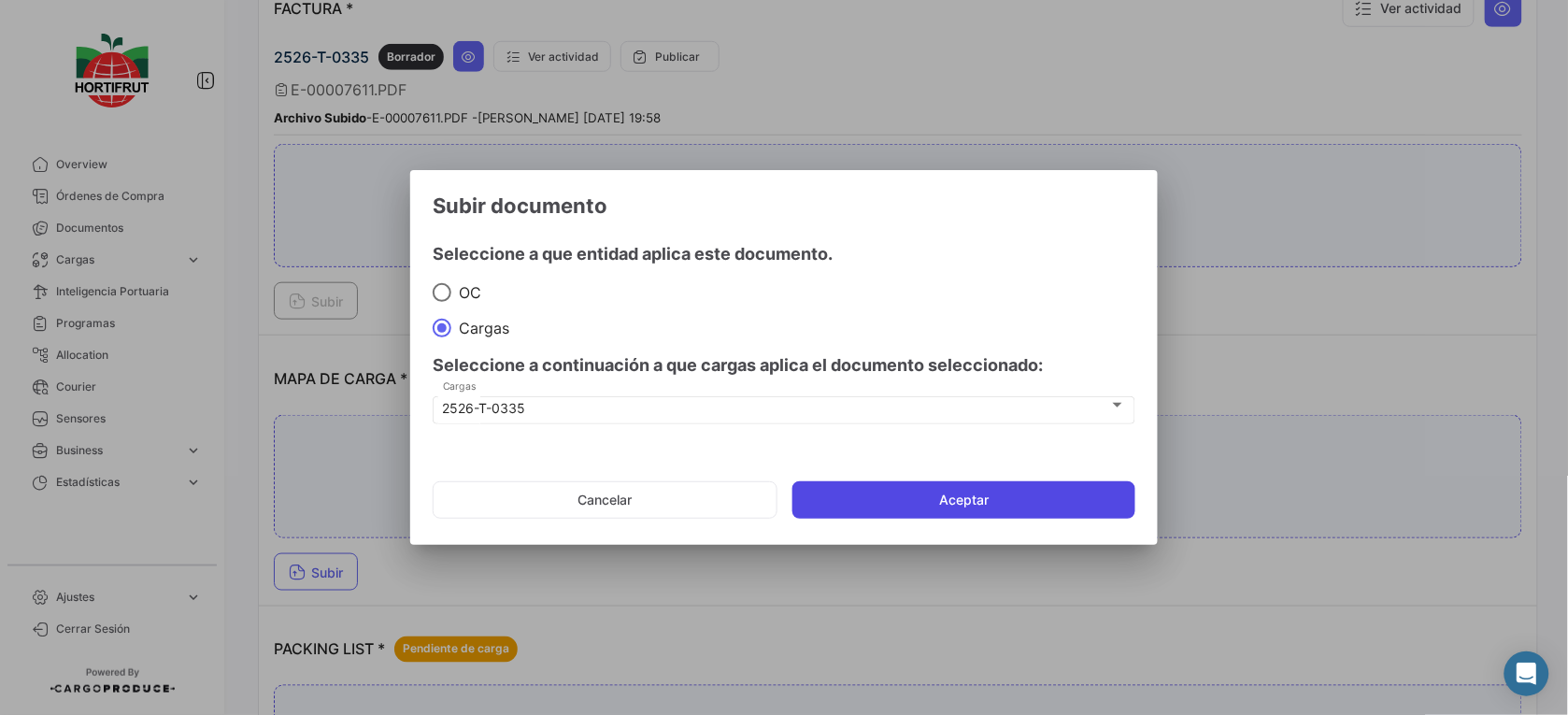
click at [926, 502] on button "Aceptar" at bounding box center [963, 500] width 343 height 38
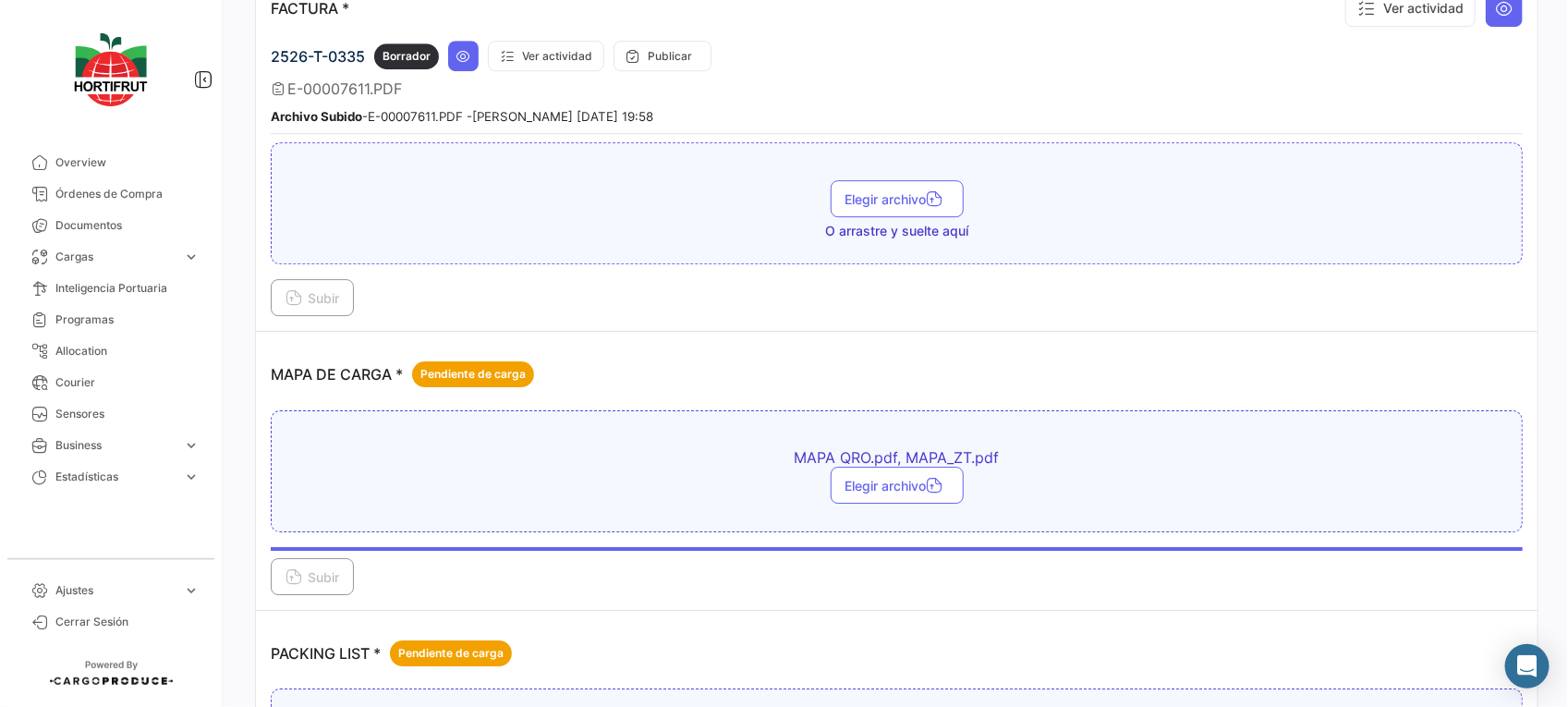
scroll to position [2914, 0]
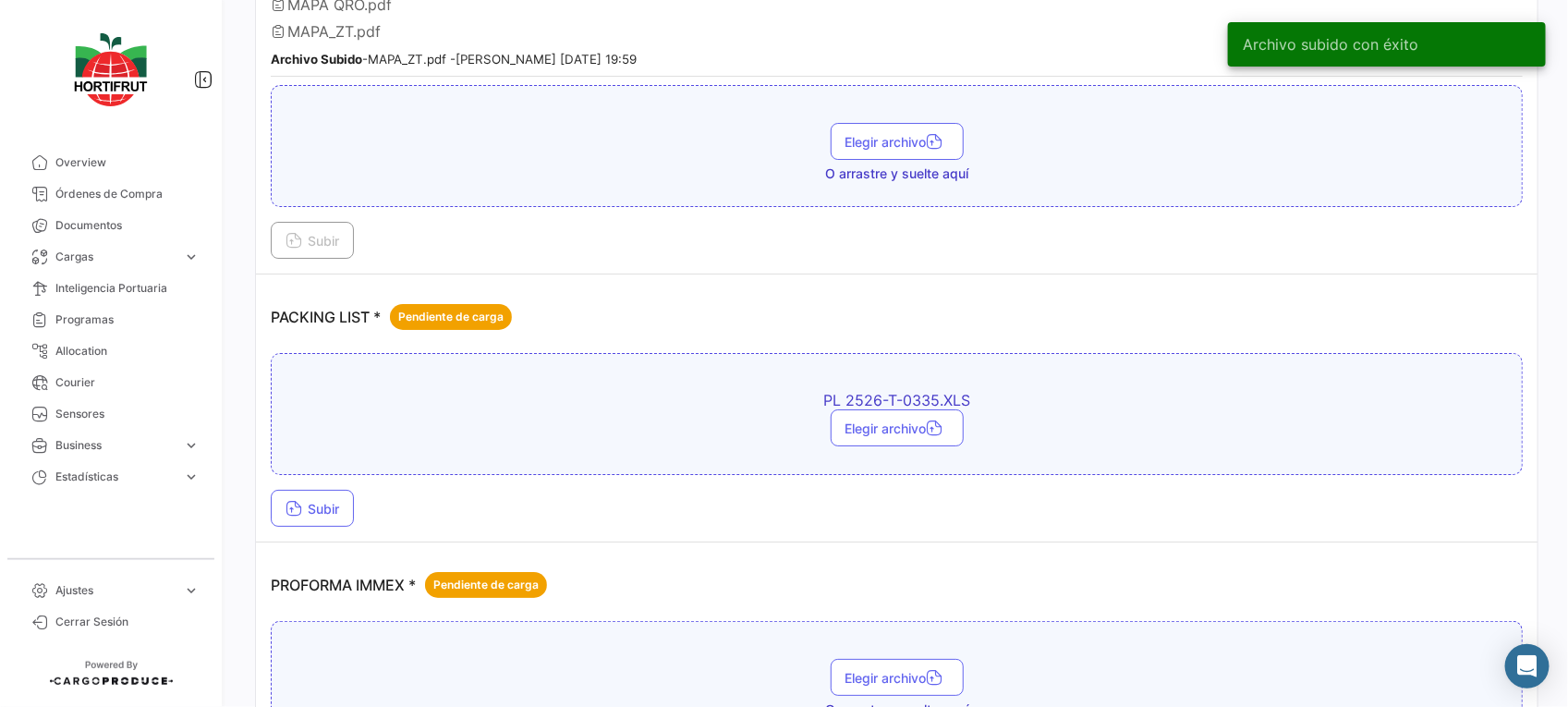
drag, startPoint x: 246, startPoint y: 504, endPoint x: 268, endPoint y: 505, distance: 22.0
click at [268, 505] on div "¿Qué hay de nuevo? 9+ [PERSON_NAME] PO00000042973 Volver al listado de Órdenes …" at bounding box center [897, 354] width 1343 height 707
click at [339, 507] on span "Subir" at bounding box center [312, 509] width 54 height 16
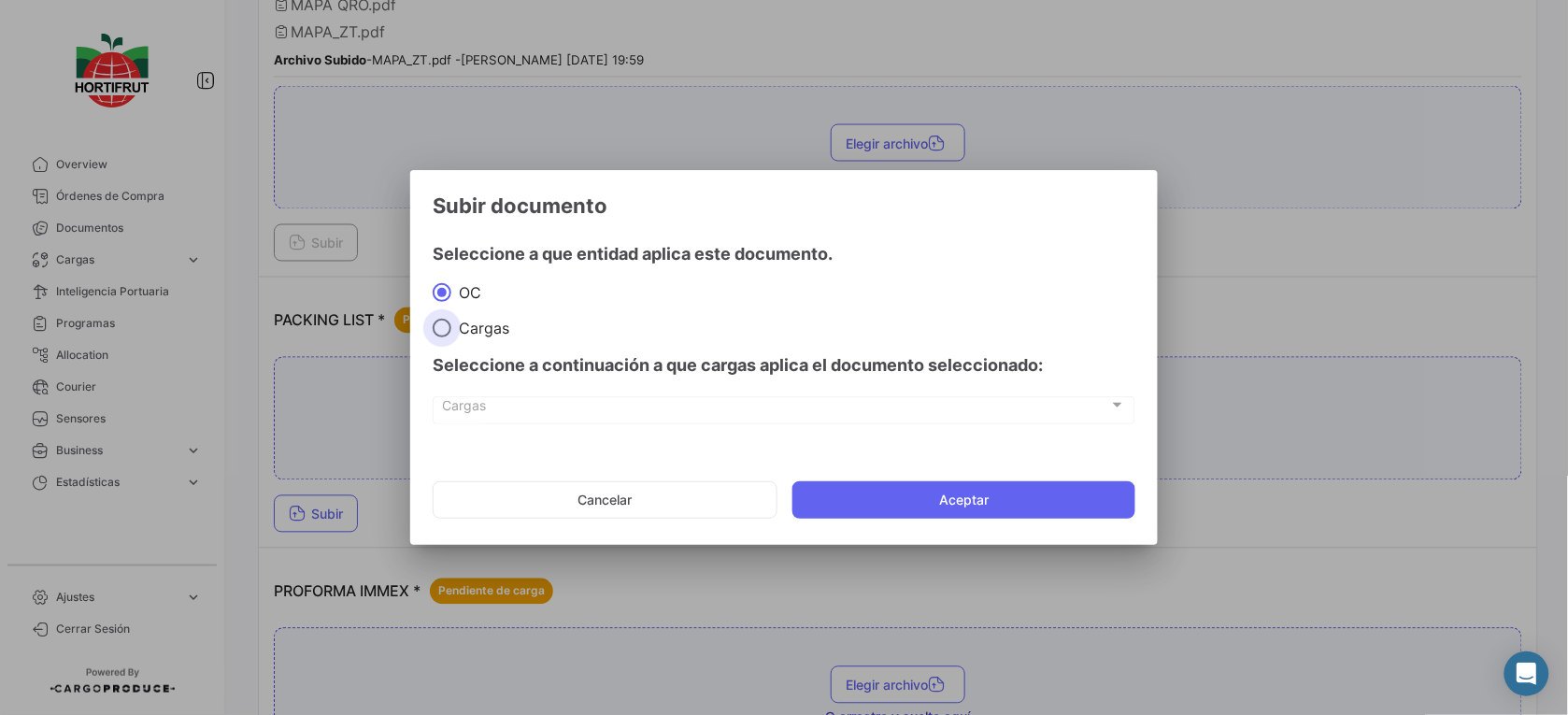
click at [437, 334] on span at bounding box center [442, 328] width 19 height 19
click at [437, 334] on input "Cargas" at bounding box center [442, 328] width 19 height 19
radio input "true"
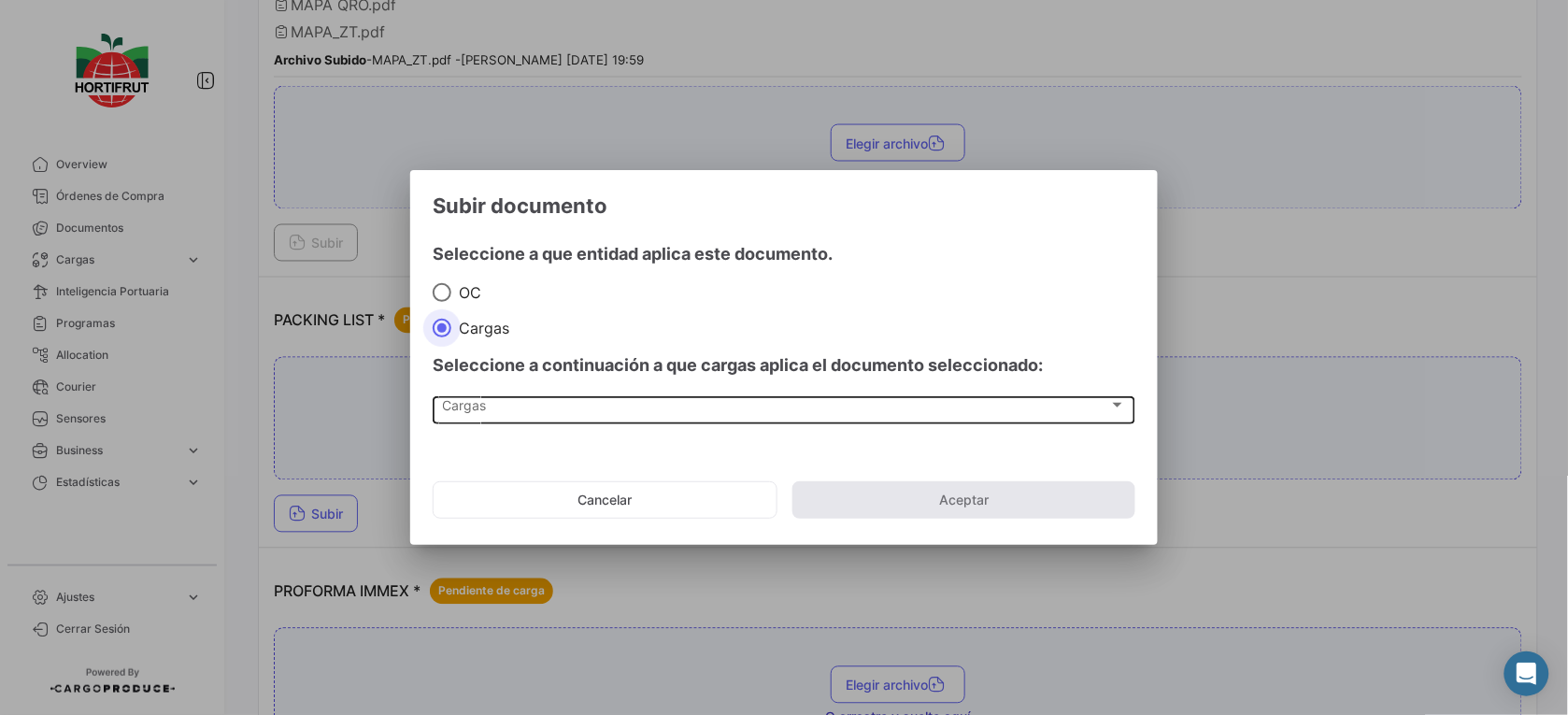
click at [509, 394] on div "Cargas Cargas" at bounding box center [784, 409] width 683 height 32
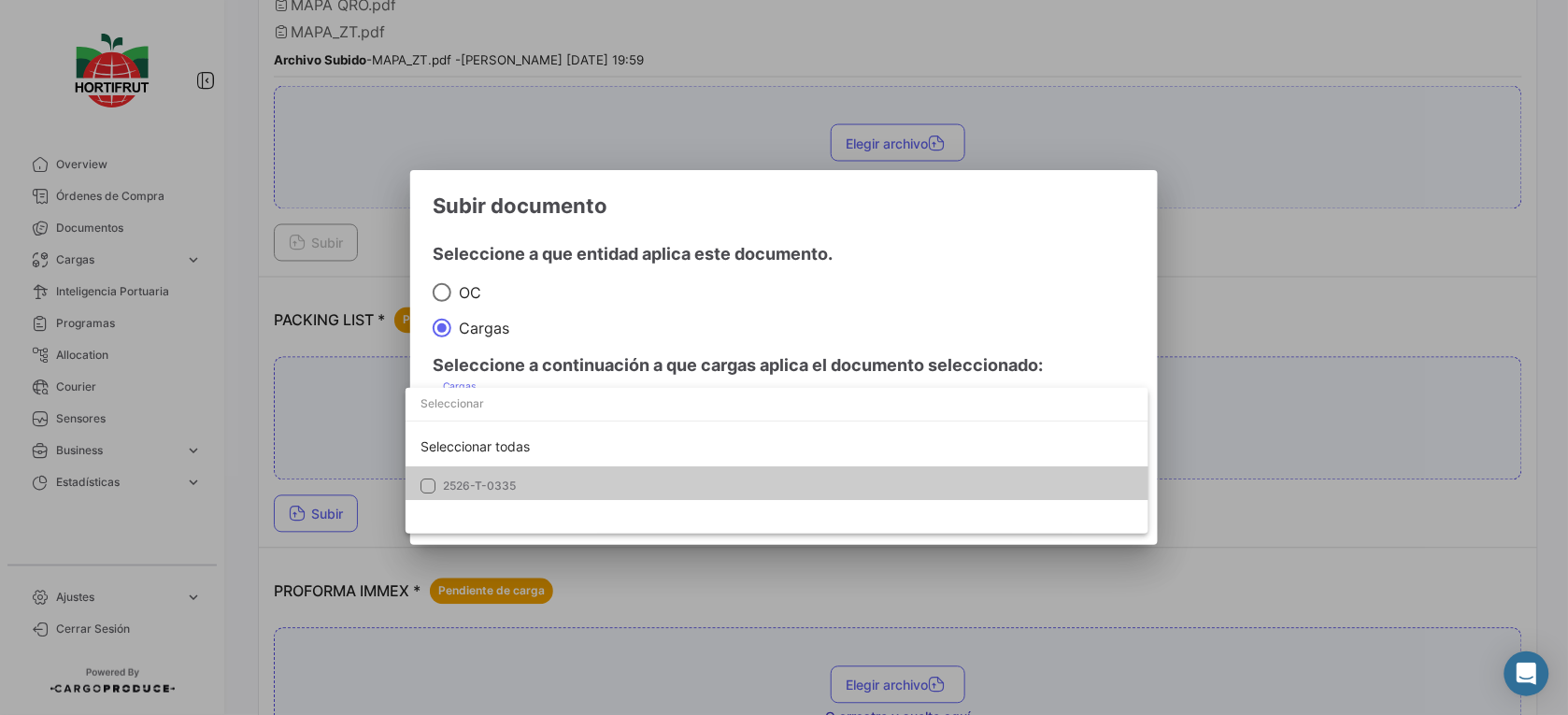
drag, startPoint x: 596, startPoint y: 509, endPoint x: 613, endPoint y: 494, distance: 22.7
click at [596, 509] on div "Seleccionar todas 2526-T-0335" at bounding box center [777, 461] width 743 height 146
click at [650, 478] on span "2526-T-0335" at bounding box center [574, 486] width 262 height 17
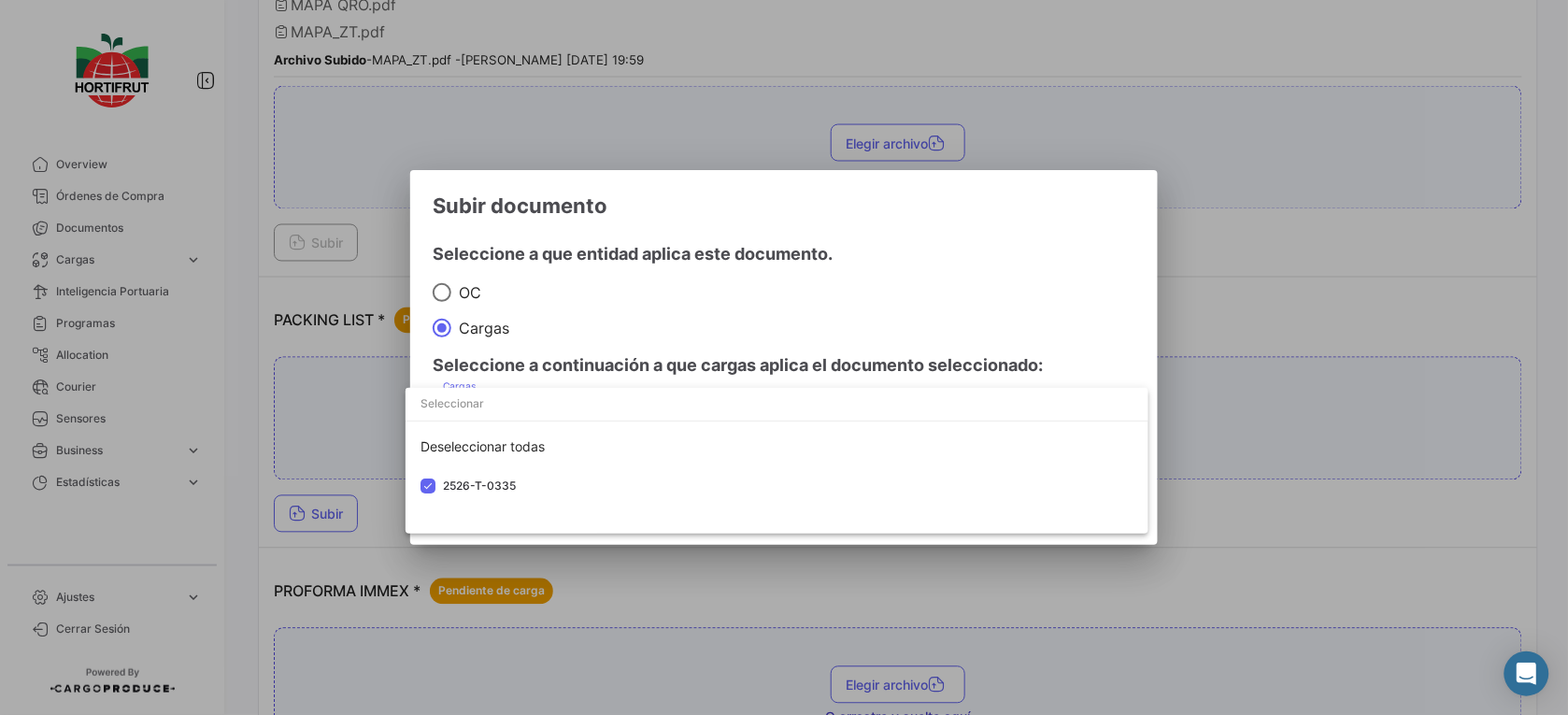
click at [828, 358] on div at bounding box center [784, 358] width 1568 height 715
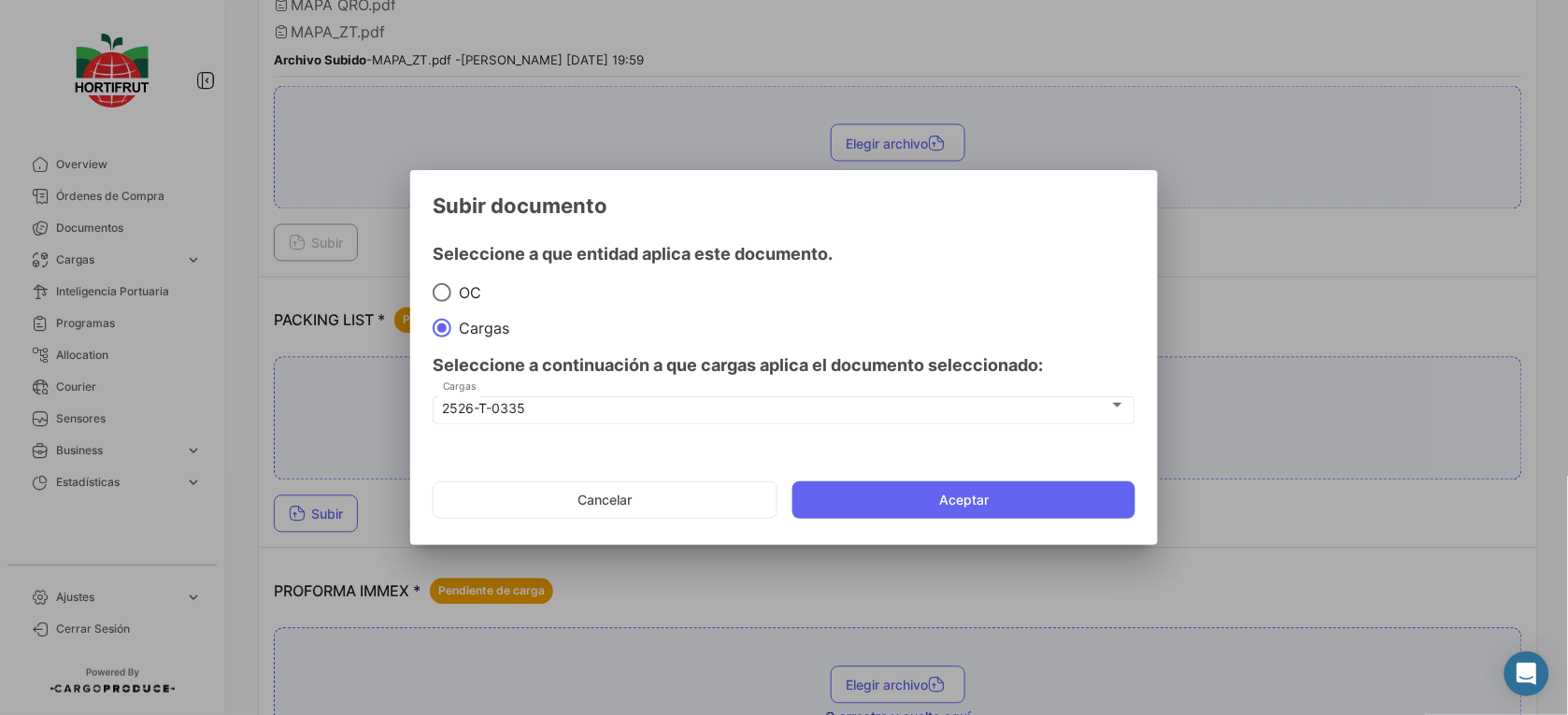
click at [946, 524] on mat-dialog-actions "Cancelar Aceptar" at bounding box center [784, 500] width 703 height 64
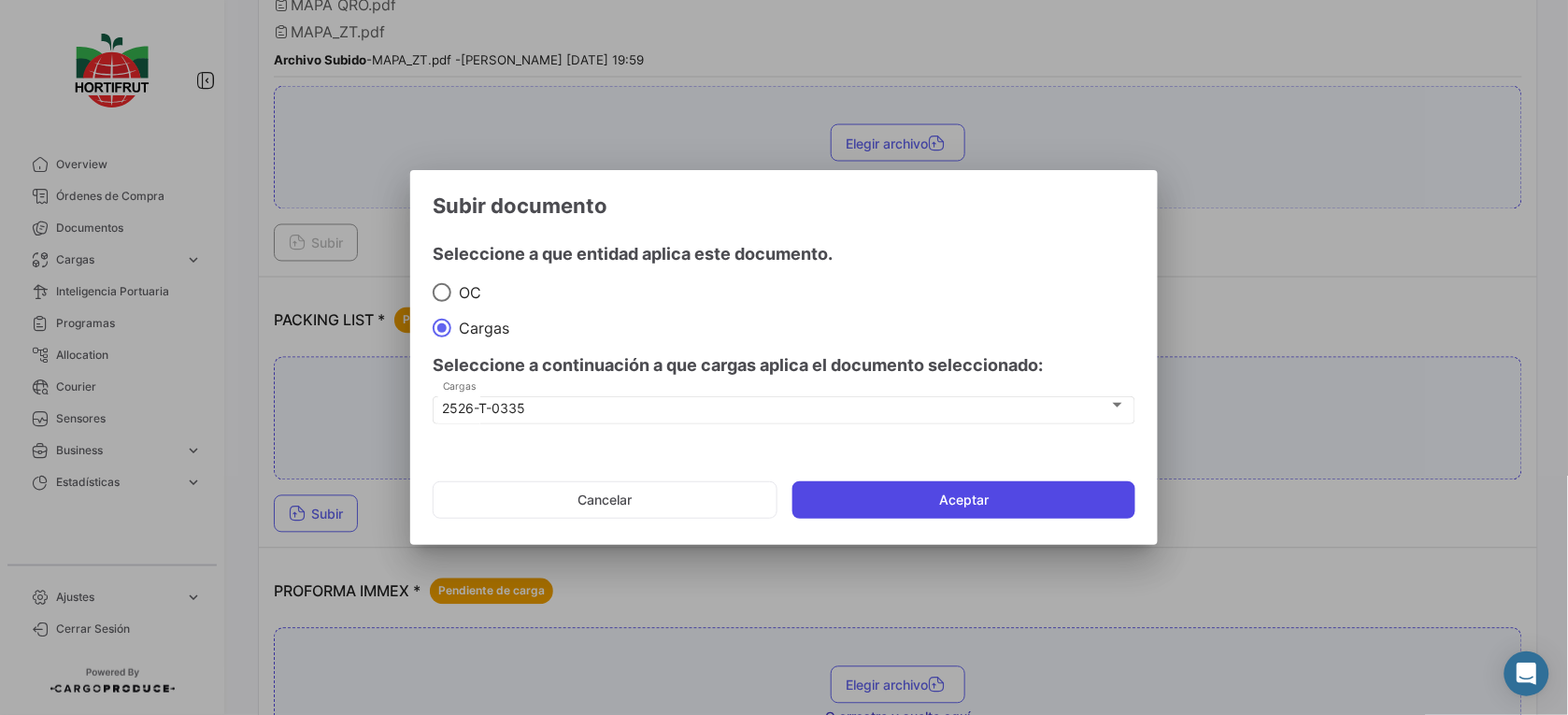
click at [1022, 504] on button "Aceptar" at bounding box center [963, 500] width 343 height 38
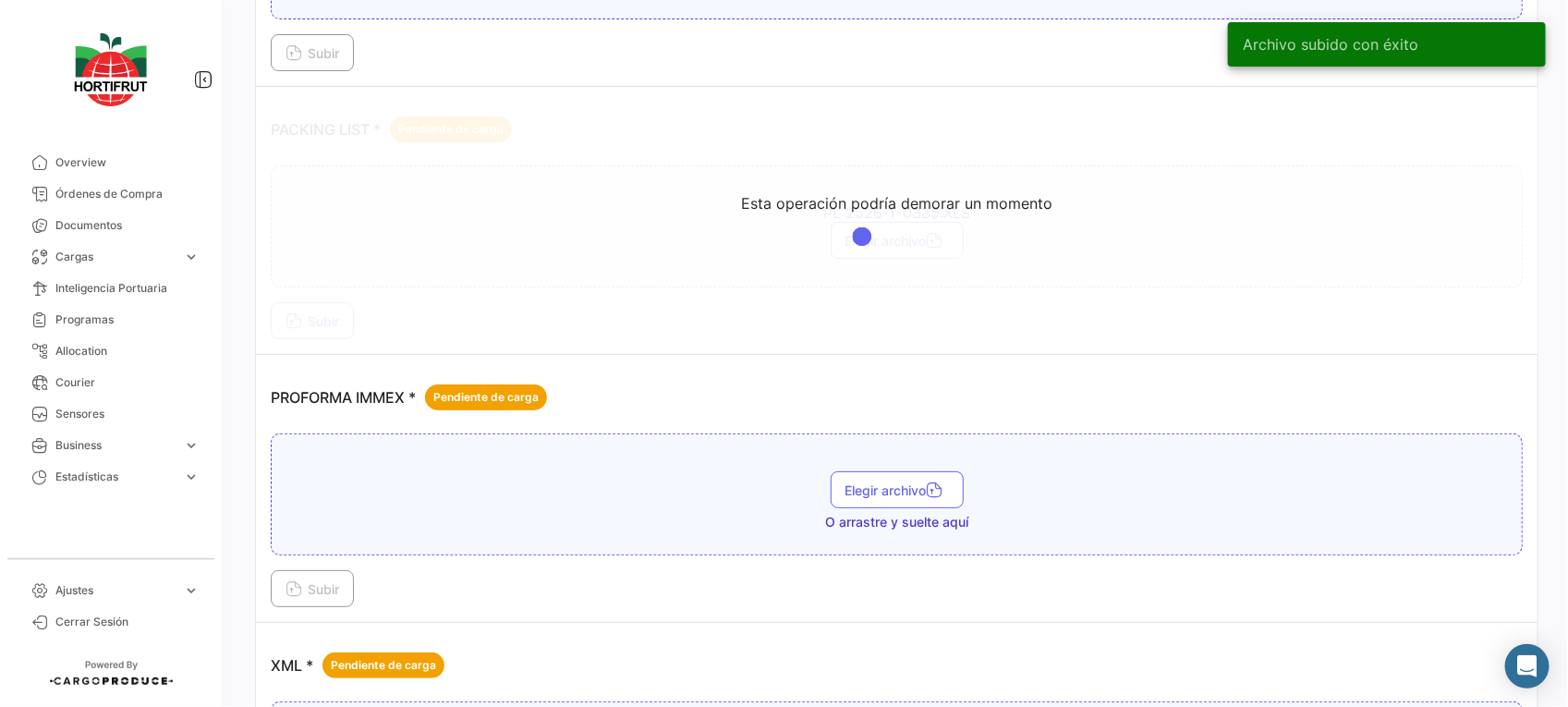
scroll to position [3124, 0]
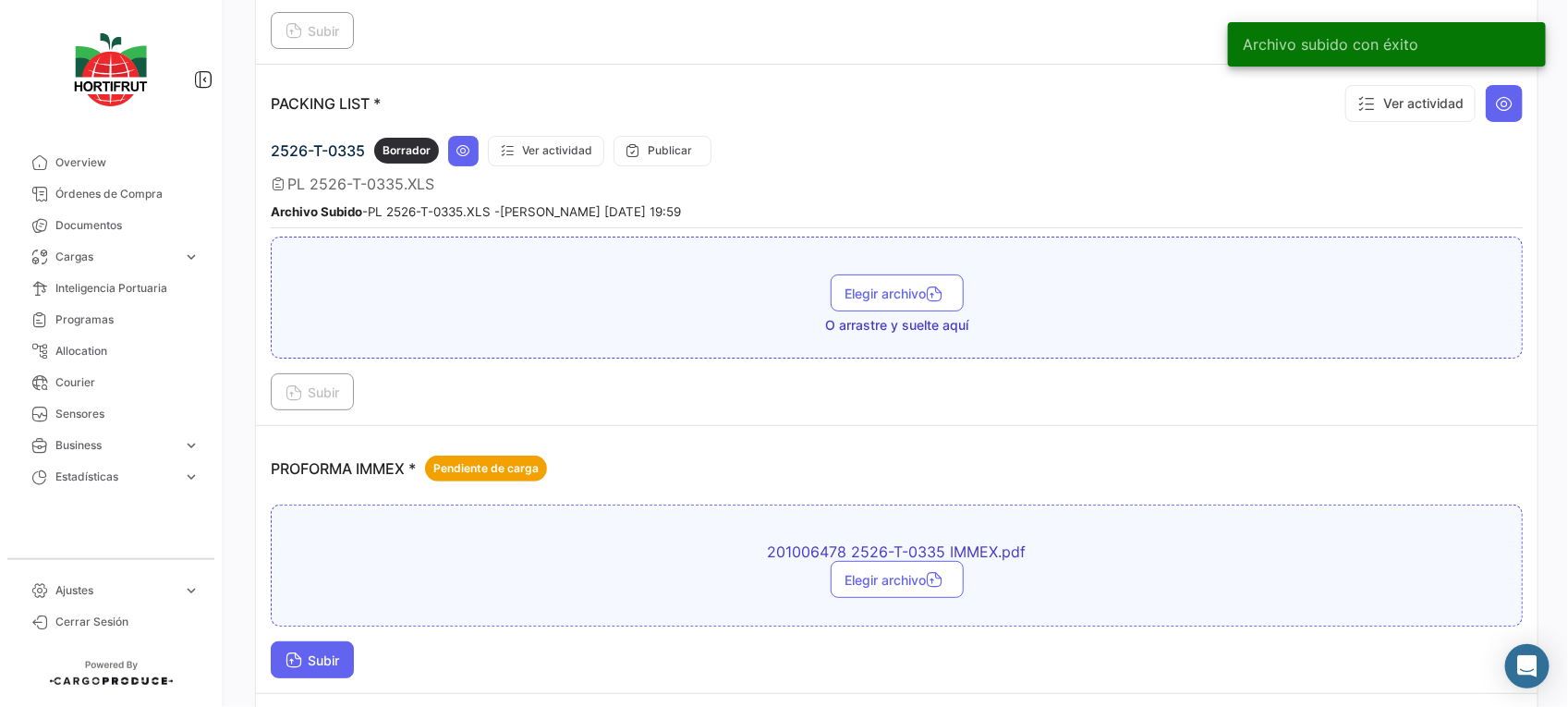
click at [343, 663] on button "Subir" at bounding box center [312, 660] width 83 height 37
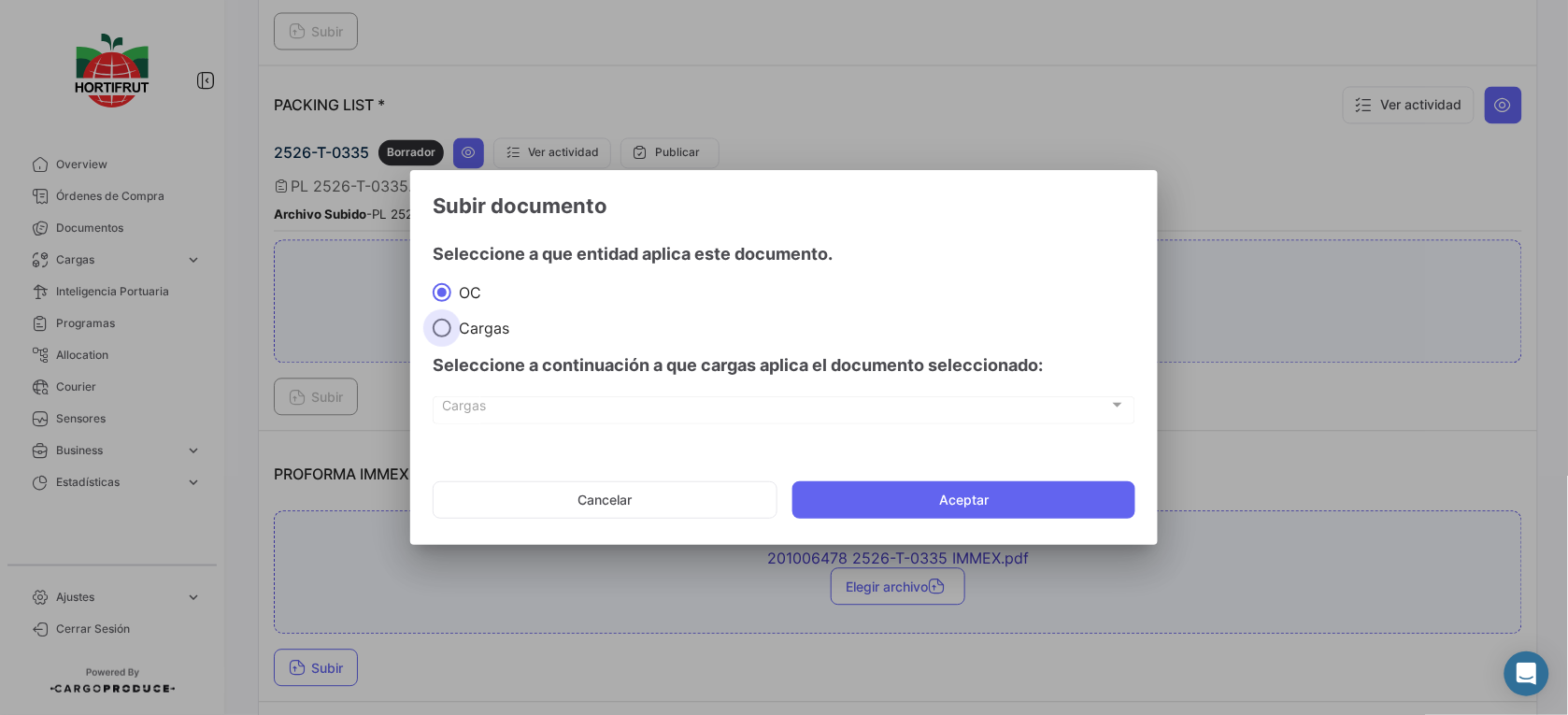
click at [442, 335] on span at bounding box center [442, 328] width 19 height 19
click at [442, 335] on input "Cargas" at bounding box center [442, 328] width 19 height 19
radio input "true"
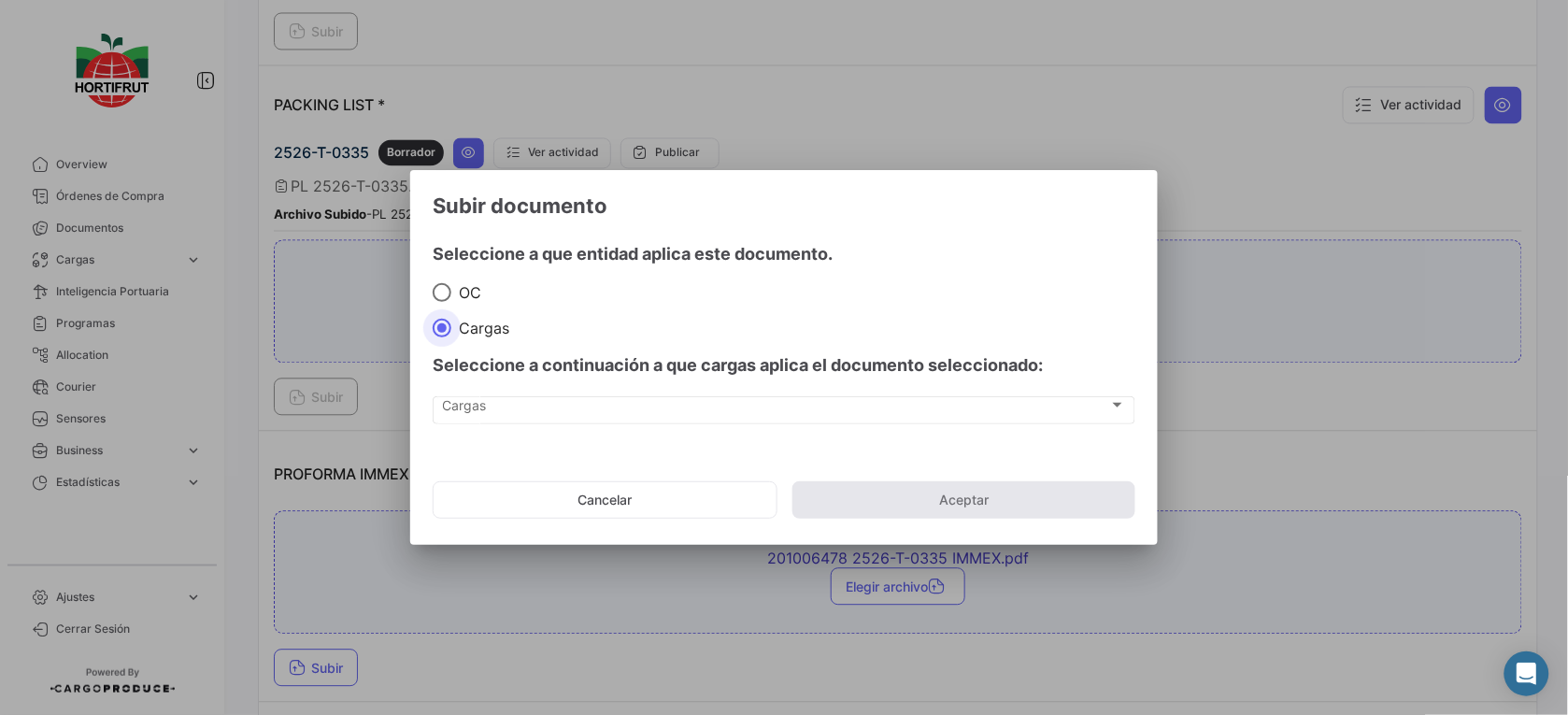
click at [533, 428] on div "Cargas Cargas" at bounding box center [784, 419] width 703 height 47
click at [589, 425] on div "Cargas Cargas" at bounding box center [784, 419] width 703 height 47
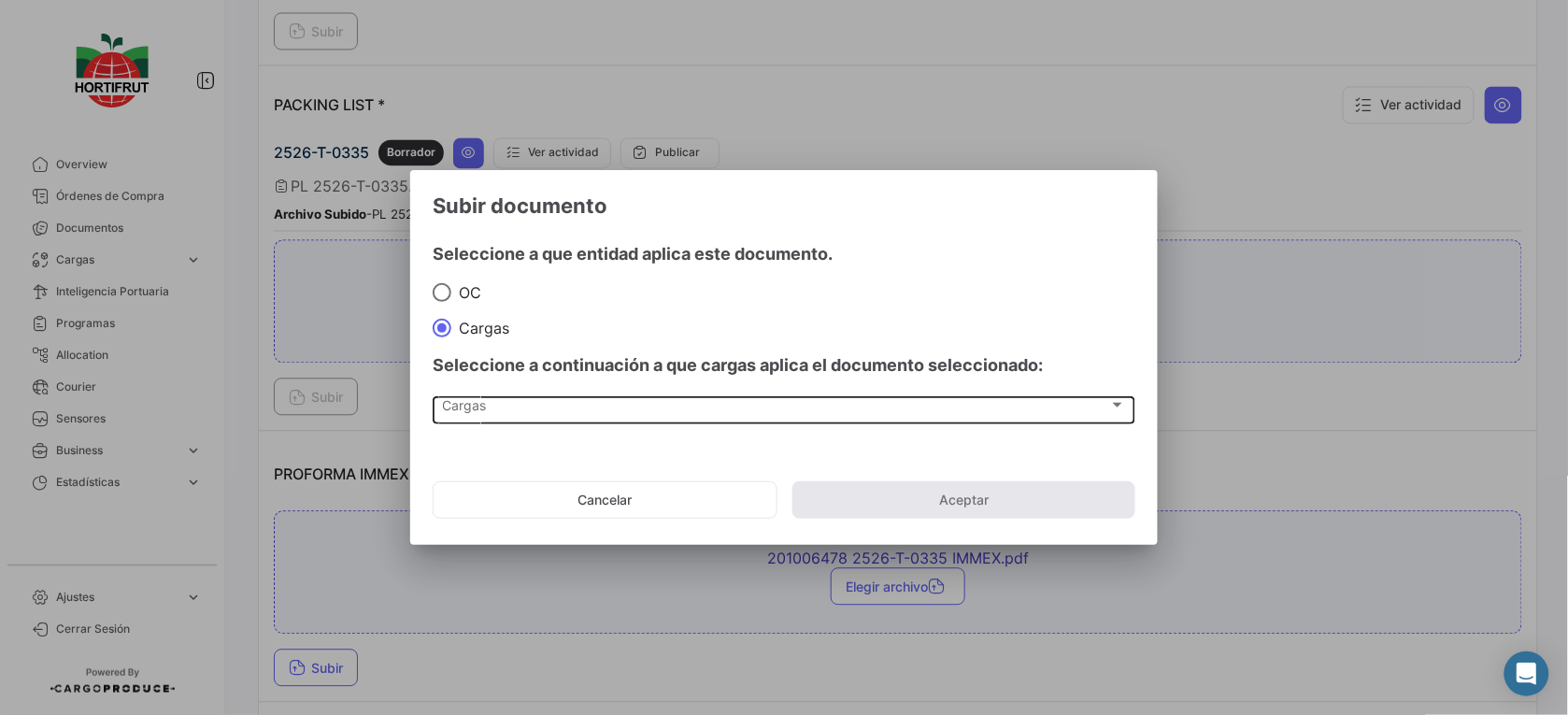
click at [641, 418] on div "Cargas Cargas" at bounding box center [784, 409] width 683 height 32
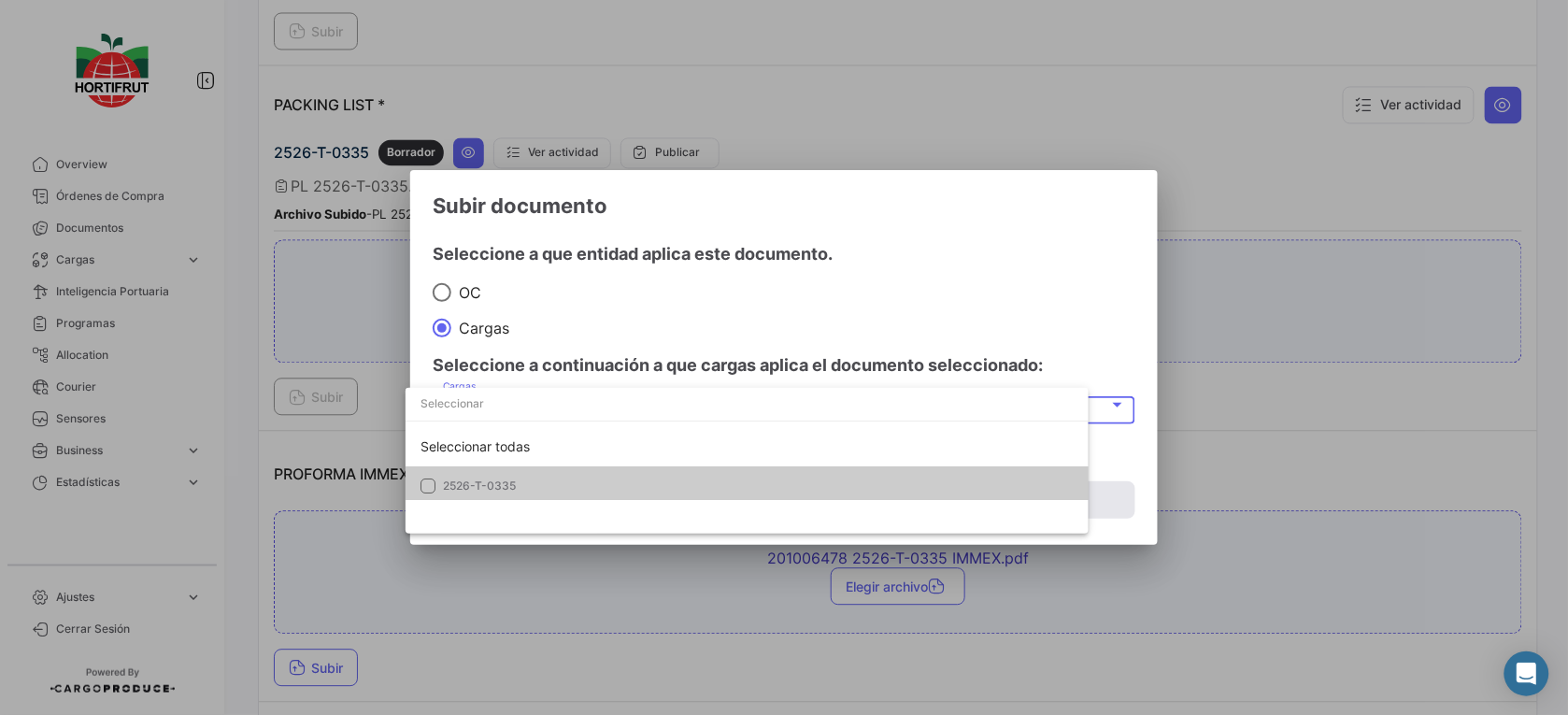
click at [663, 469] on mat-option "2526-T-0335" at bounding box center [747, 487] width 683 height 40
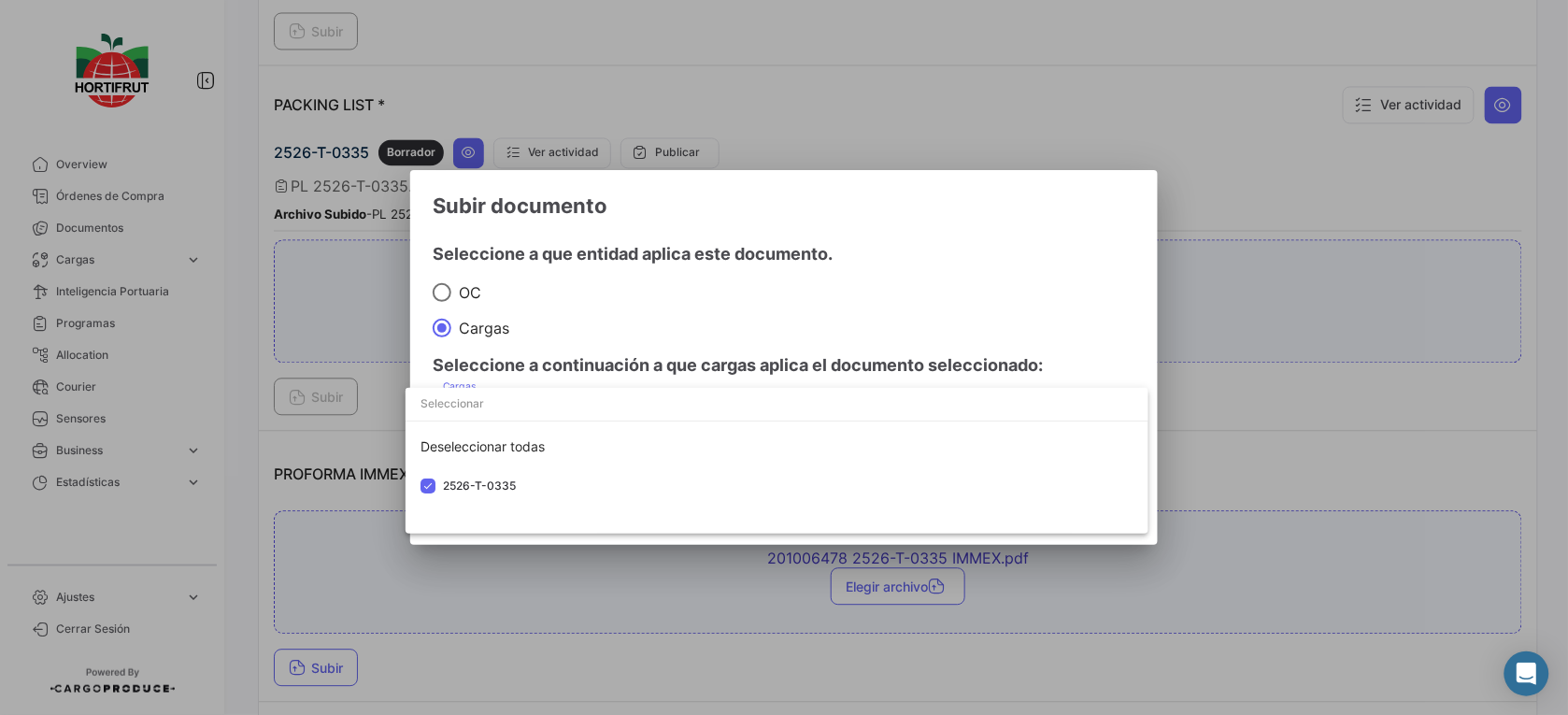
click at [837, 325] on div at bounding box center [784, 358] width 1568 height 715
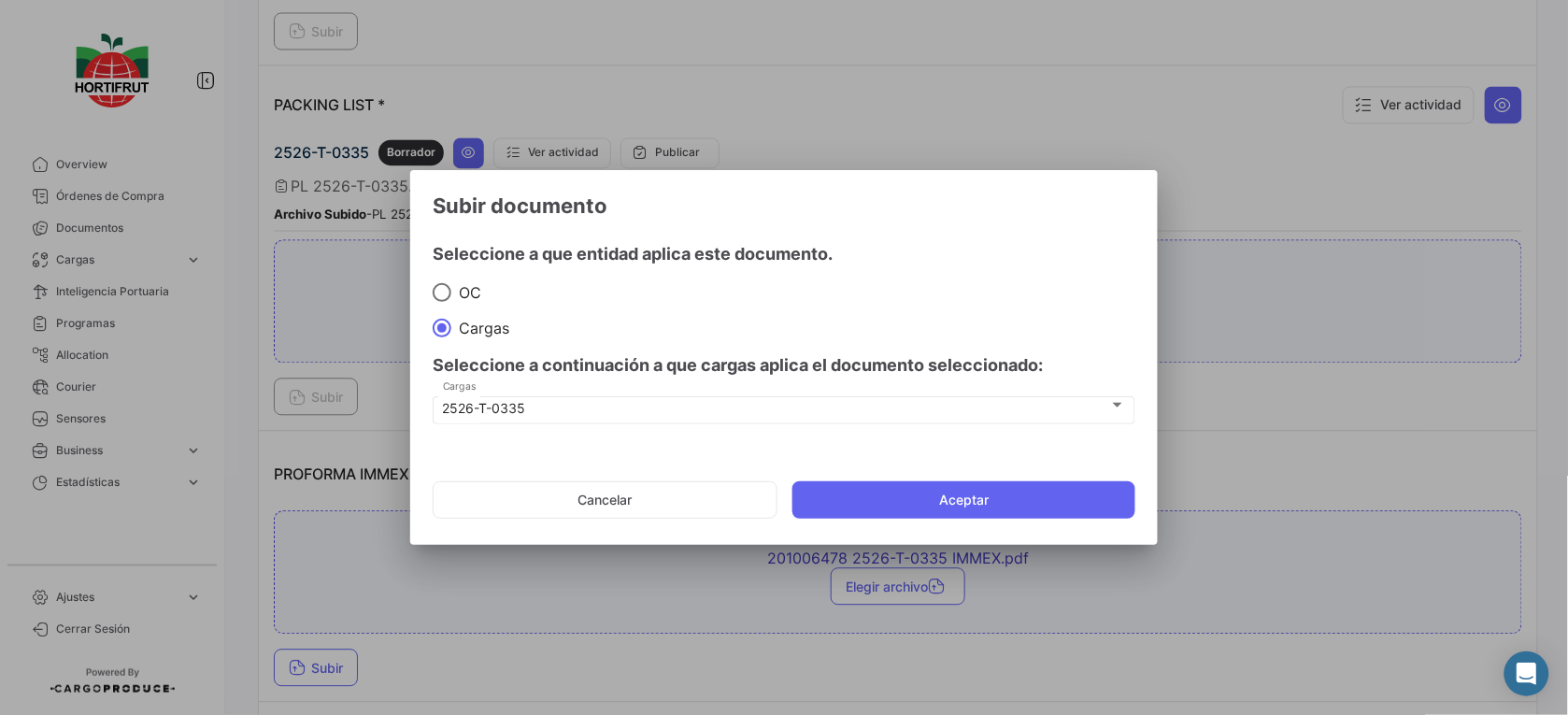
click at [939, 531] on mat-dialog-container "Subir documento Seleccione a que entidad aplica este documento. OC Cargas Selec…" at bounding box center [784, 358] width 748 height 375
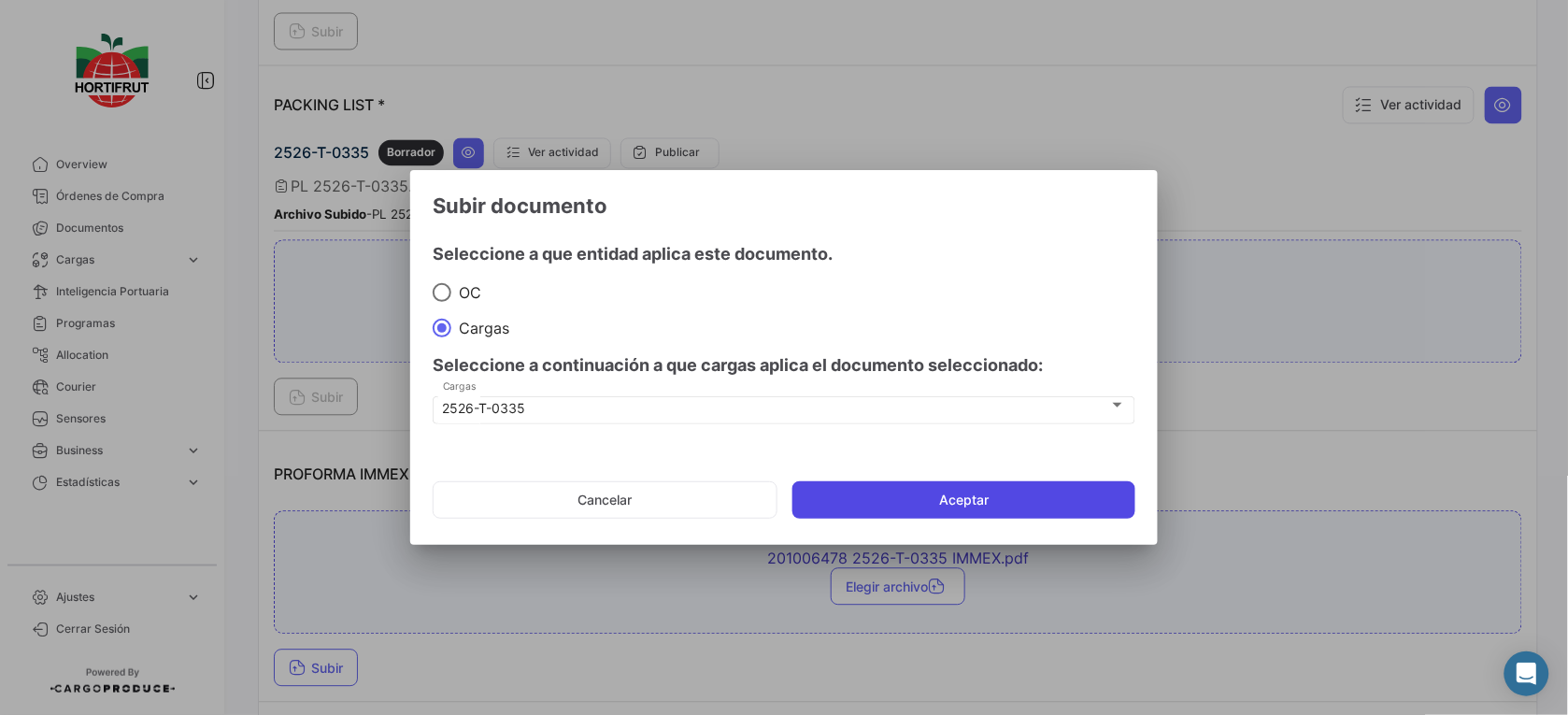
click at [1038, 511] on button "Aceptar" at bounding box center [963, 500] width 343 height 38
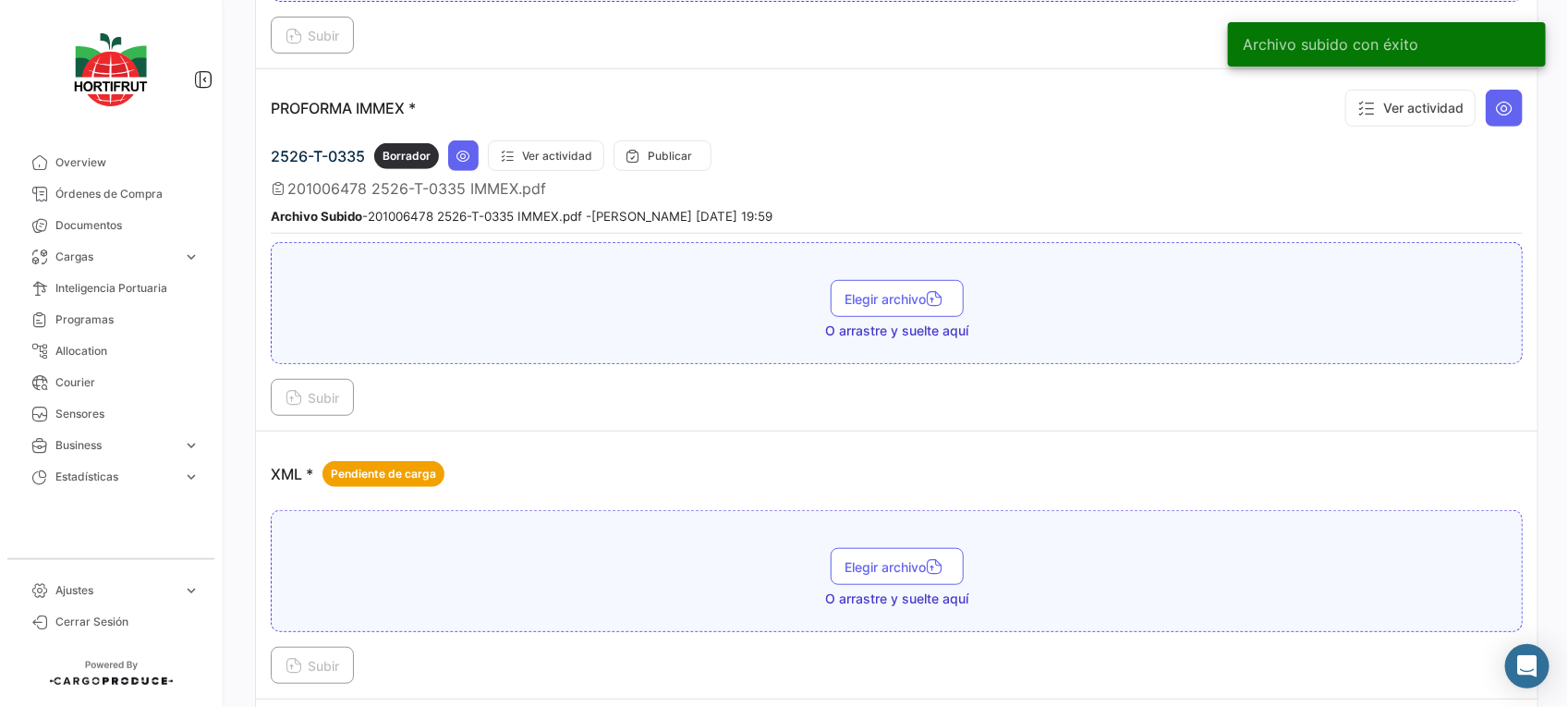
scroll to position [3492, 0]
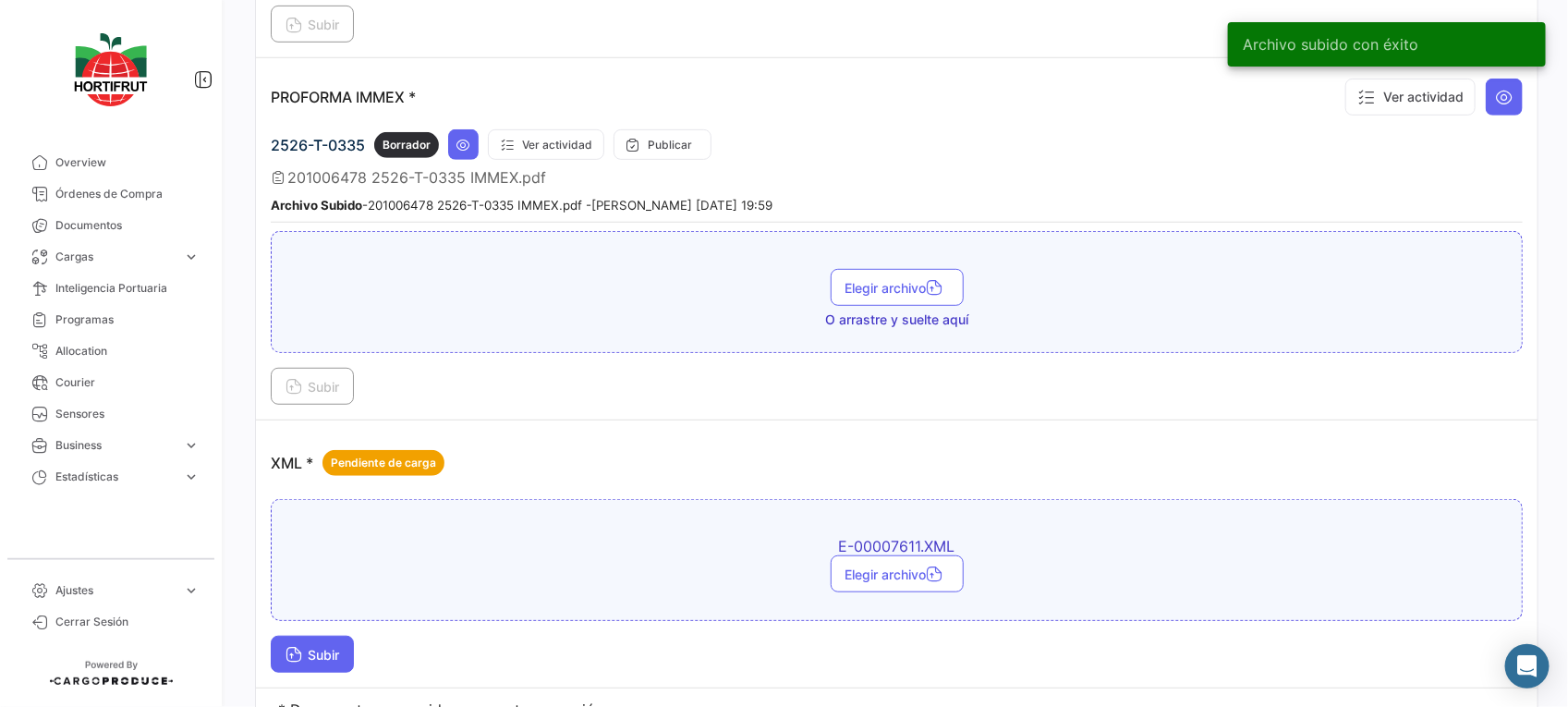
click at [310, 652] on span "Subir" at bounding box center [312, 655] width 54 height 16
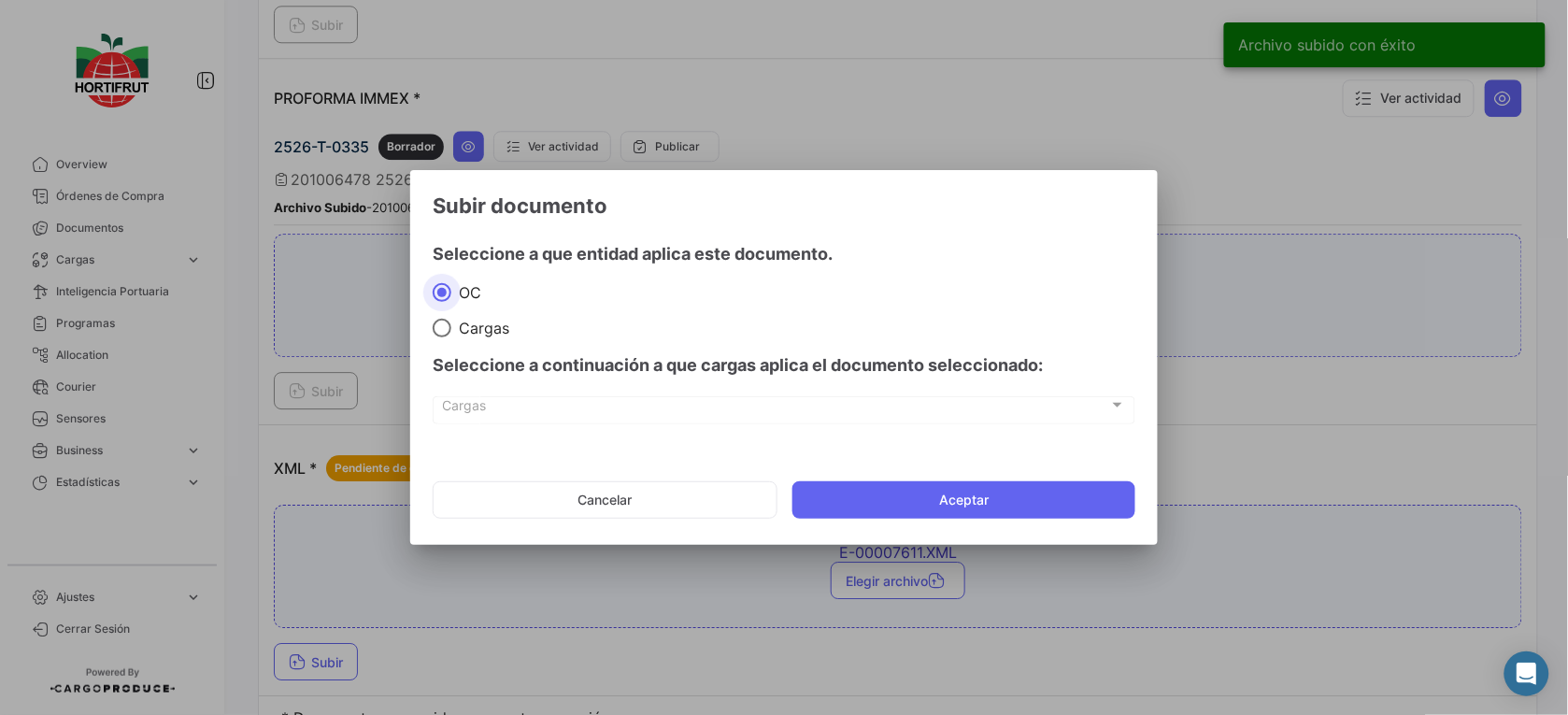
click at [447, 329] on span at bounding box center [442, 328] width 19 height 19
click at [447, 329] on input "Cargas" at bounding box center [442, 328] width 19 height 19
radio input "true"
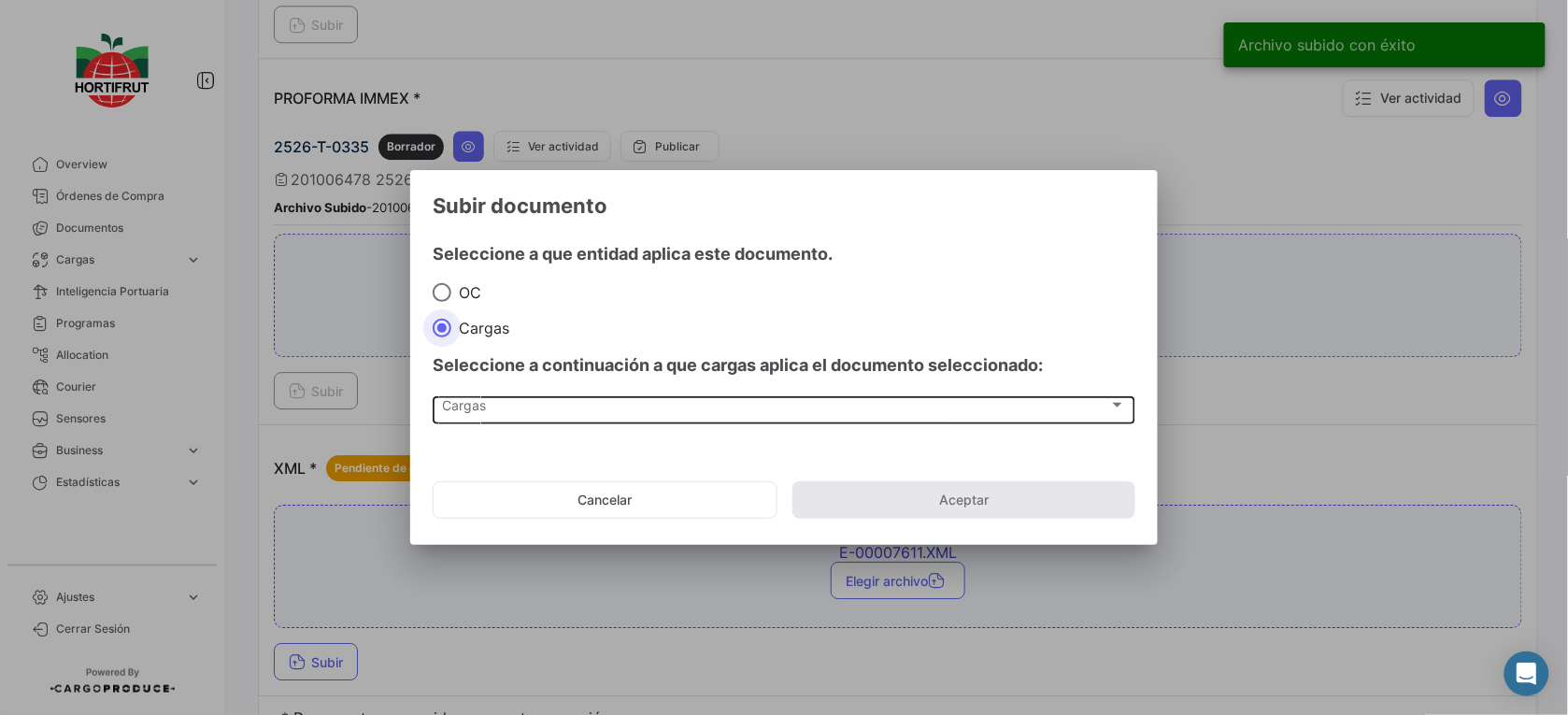
click at [509, 405] on div "Cargas" at bounding box center [776, 409] width 666 height 16
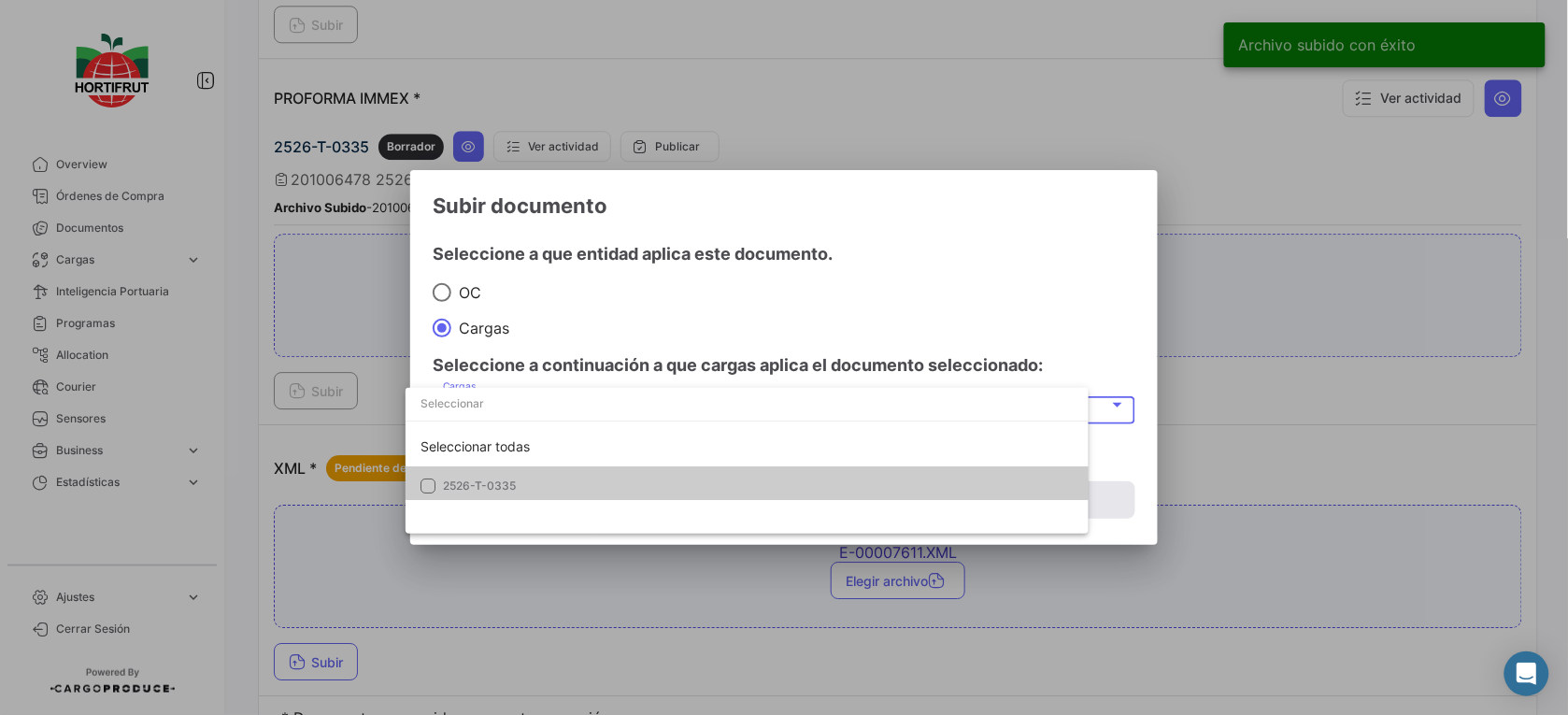
click at [559, 486] on span "2526-T-0335" at bounding box center [574, 486] width 262 height 17
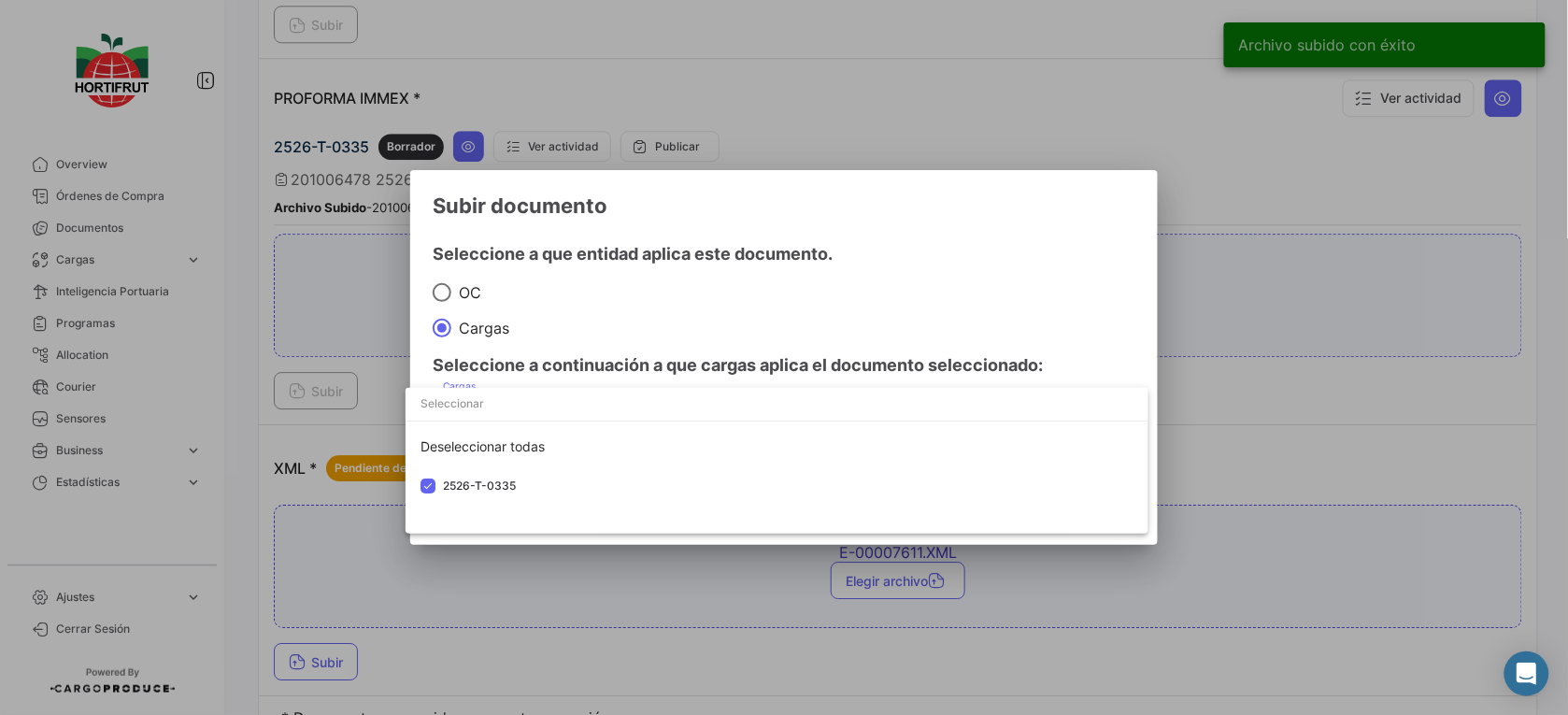
click at [760, 362] on div at bounding box center [784, 358] width 1568 height 715
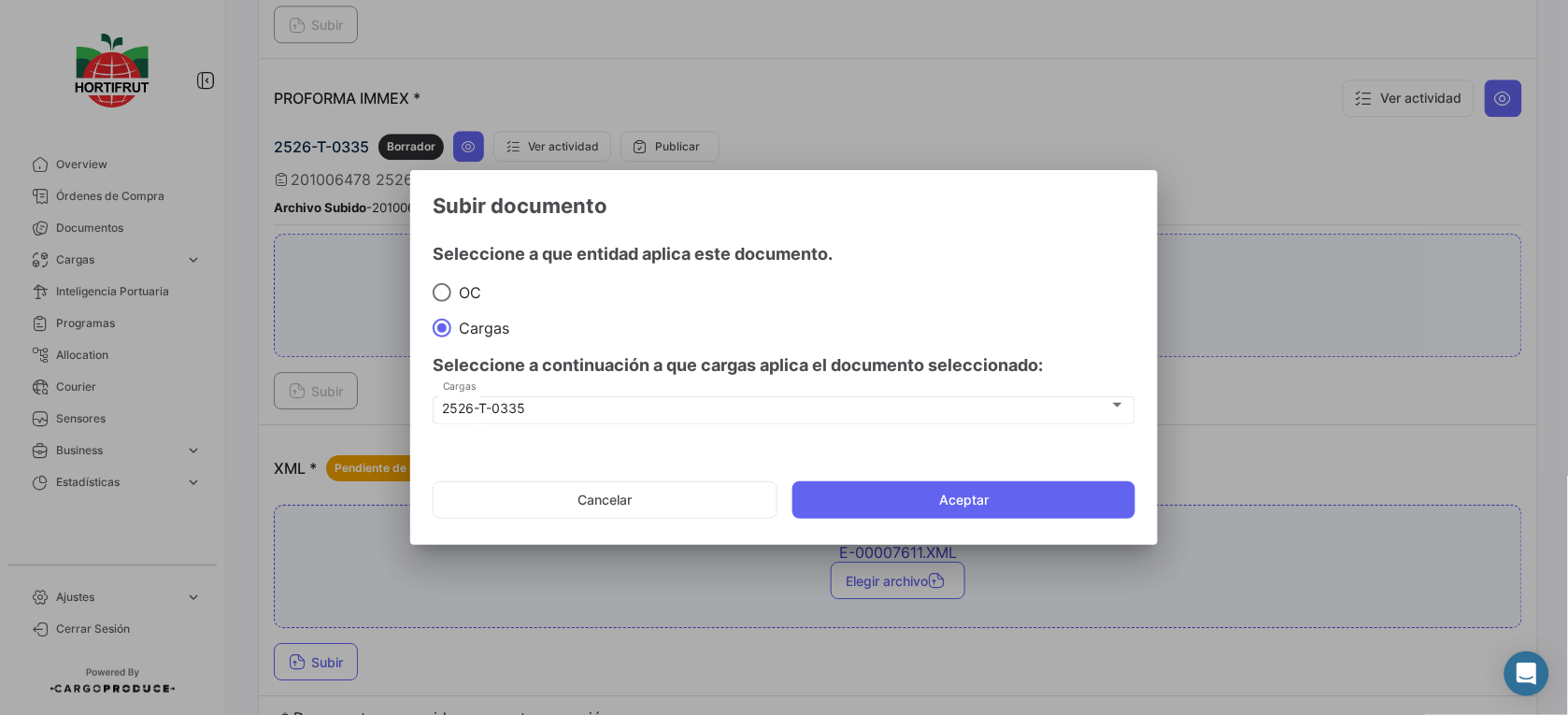
click at [862, 523] on mat-dialog-actions "Cancelar Aceptar" at bounding box center [784, 500] width 703 height 64
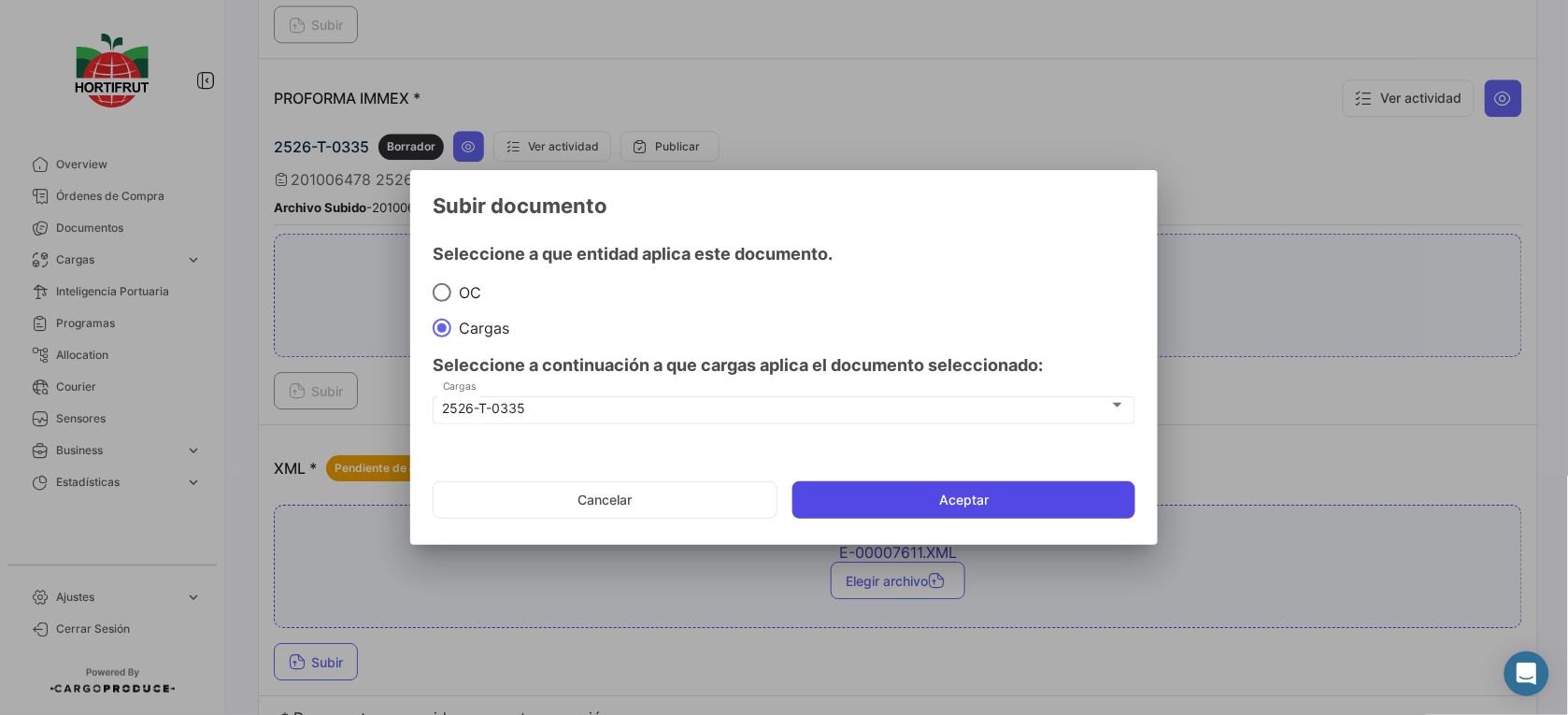
click at [888, 505] on button "Aceptar" at bounding box center [963, 500] width 343 height 38
